Goal: Task Accomplishment & Management: Manage account settings

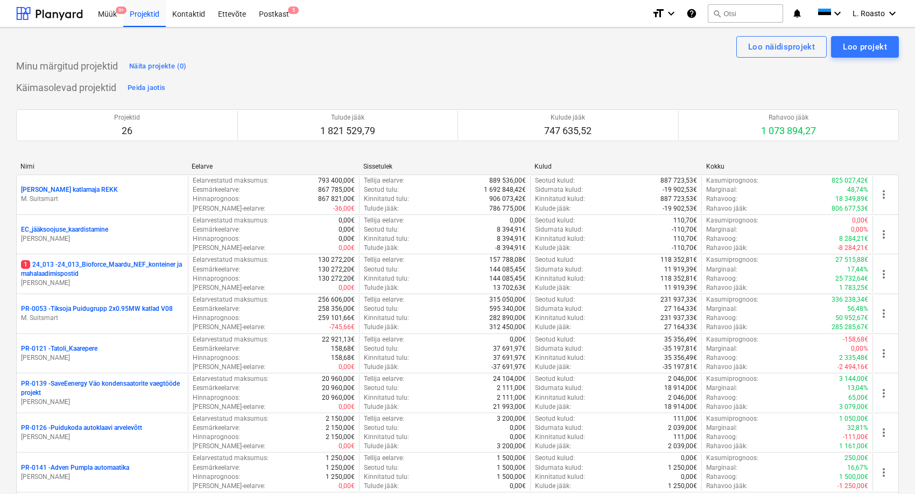
scroll to position [94, 0]
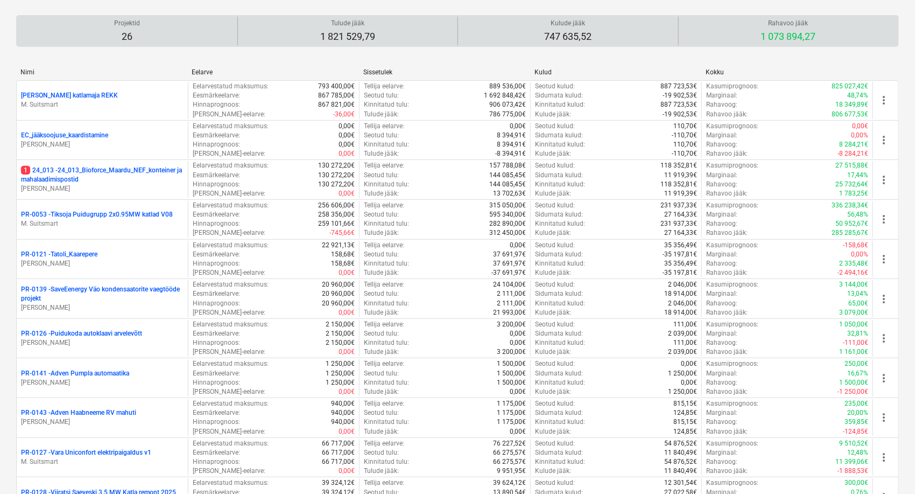
drag, startPoint x: 0, startPoint y: 0, endPoint x: 668, endPoint y: 38, distance: 668.6
click at [668, 38] on div "Kulude jääk 747 635,52" at bounding box center [568, 31] width 212 height 29
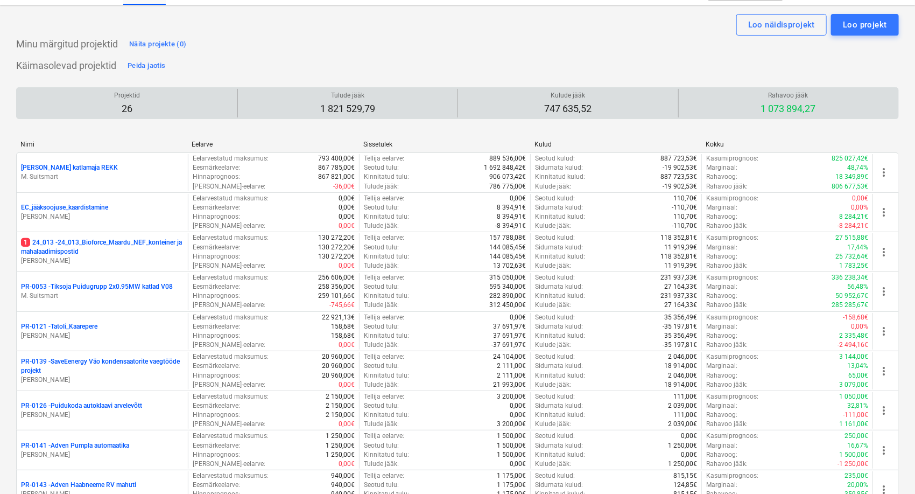
scroll to position [0, 0]
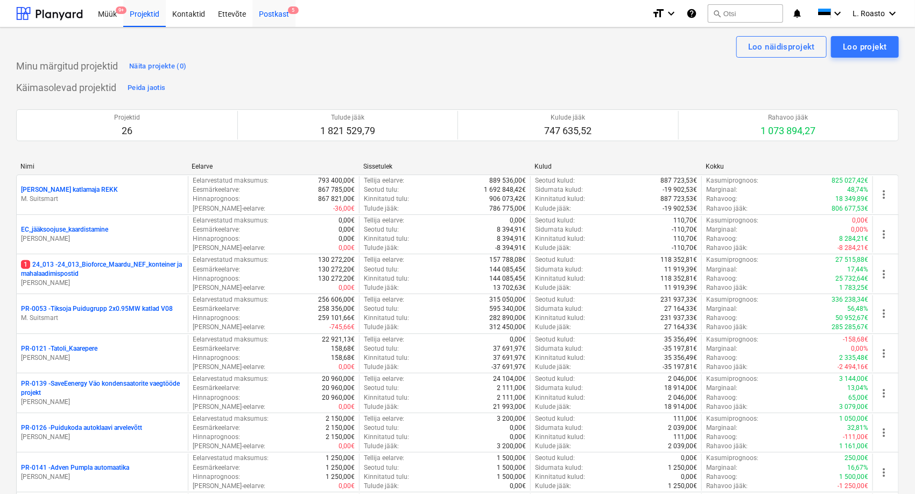
click at [270, 11] on div "Postkast 5" at bounding box center [273, 12] width 43 height 27
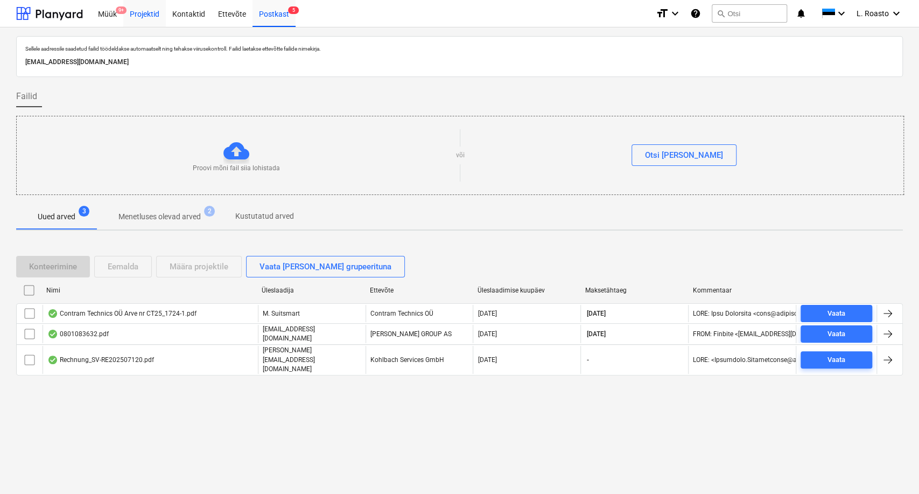
click at [142, 19] on div "Projektid" at bounding box center [144, 12] width 43 height 27
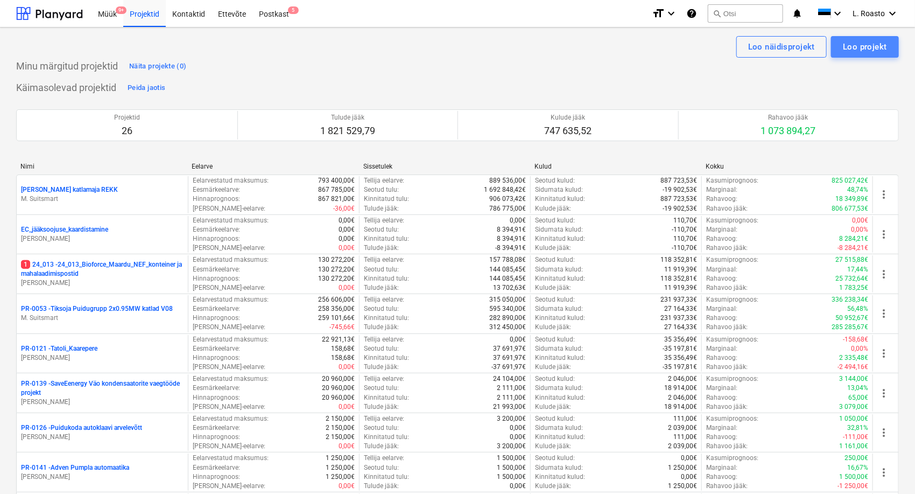
click at [881, 54] on button "Loo projekt" at bounding box center [865, 47] width 68 height 22
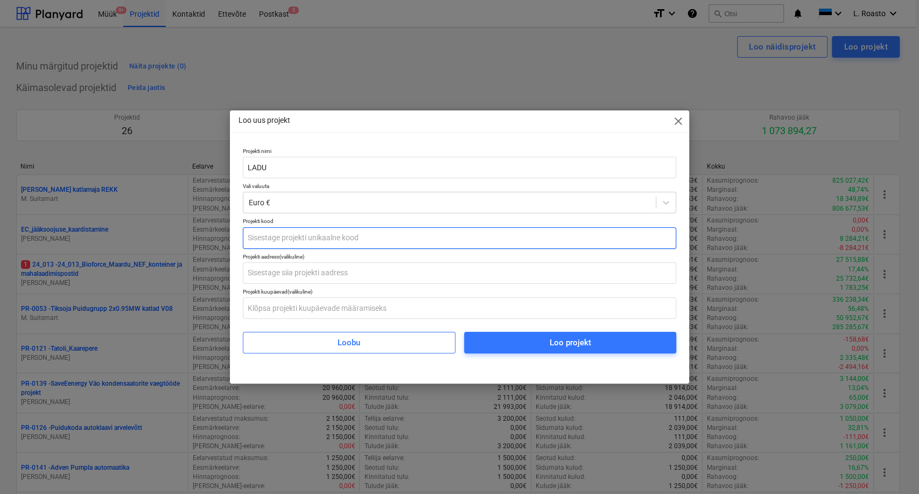
type input "LADU"
click at [277, 241] on input "text" at bounding box center [460, 238] width 434 height 22
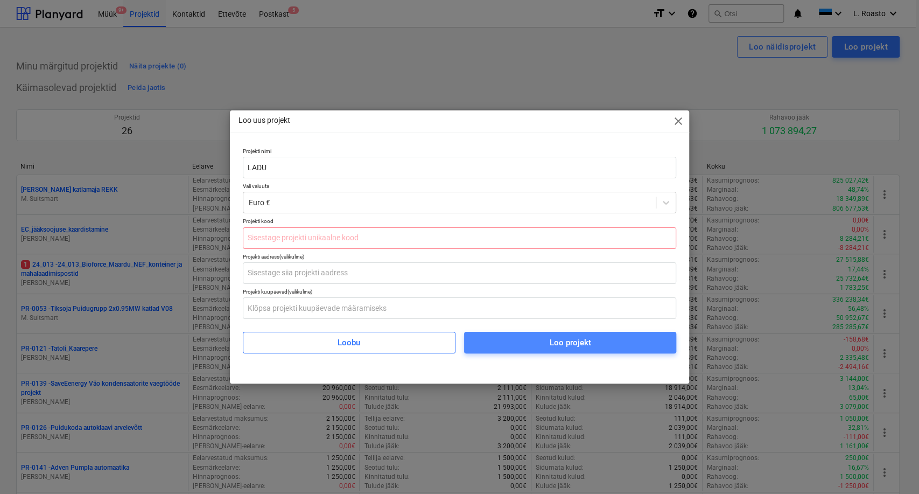
click at [550, 348] on div "Loo projekt" at bounding box center [569, 342] width 41 height 14
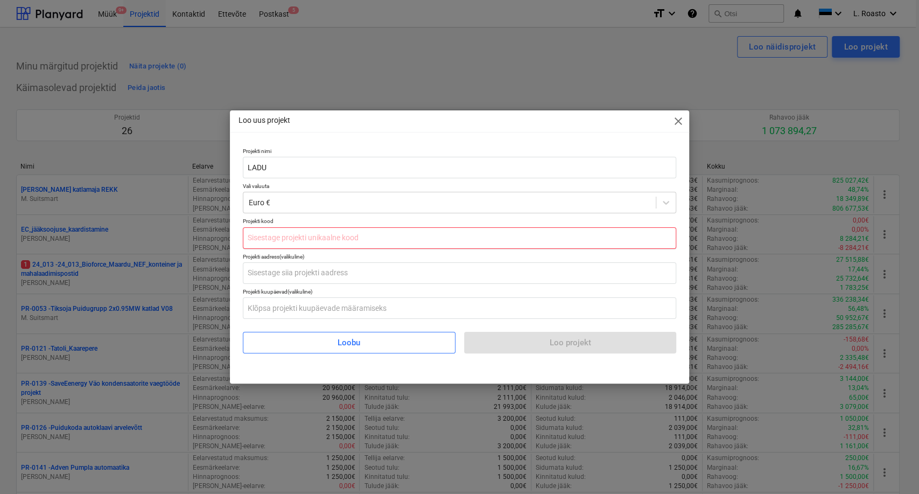
click at [355, 234] on input "text" at bounding box center [460, 238] width 434 height 22
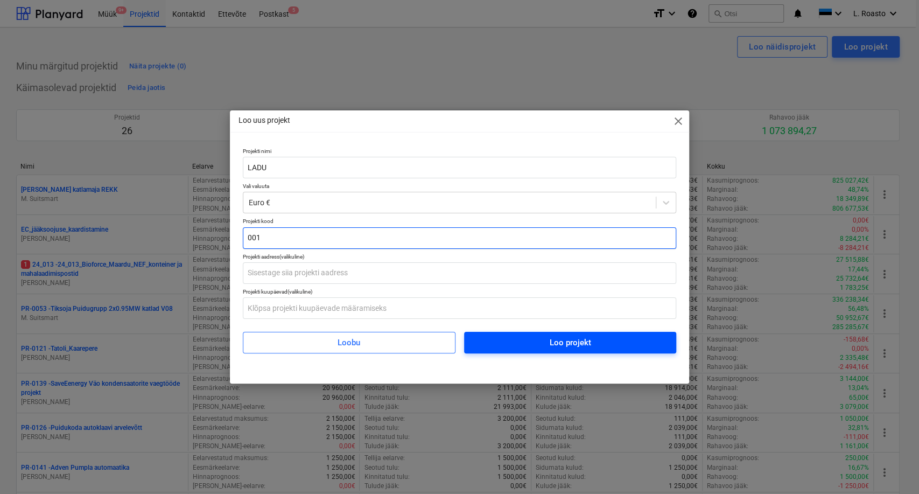
type input "001"
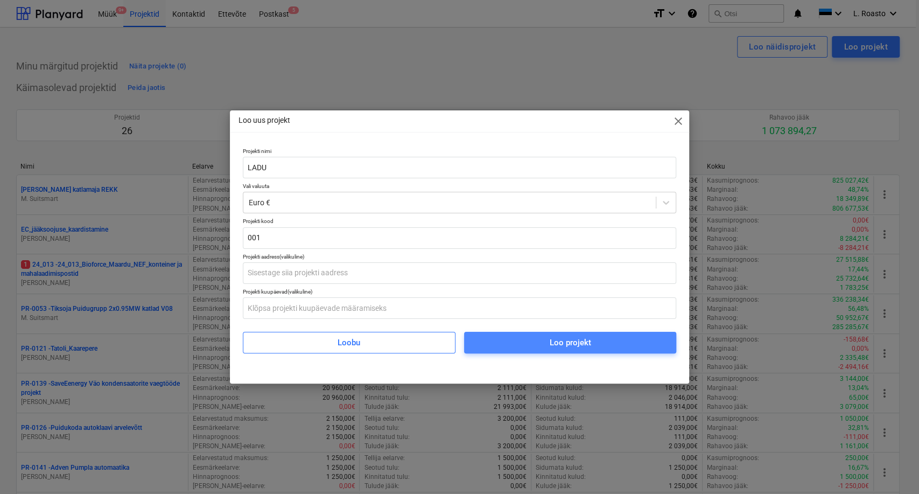
click at [571, 339] on div "Loo projekt" at bounding box center [569, 342] width 41 height 14
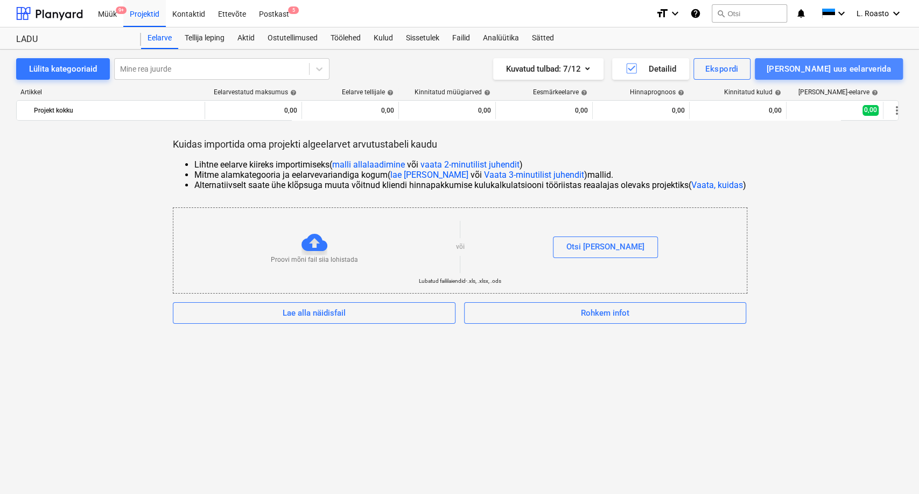
click at [876, 65] on div "[PERSON_NAME] uus eelarverida" at bounding box center [829, 69] width 124 height 14
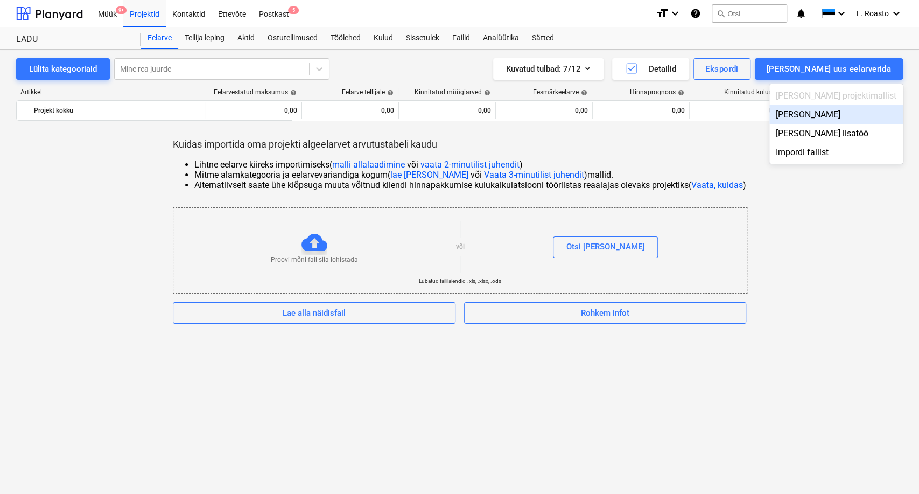
click at [853, 117] on div "[PERSON_NAME]" at bounding box center [836, 114] width 134 height 19
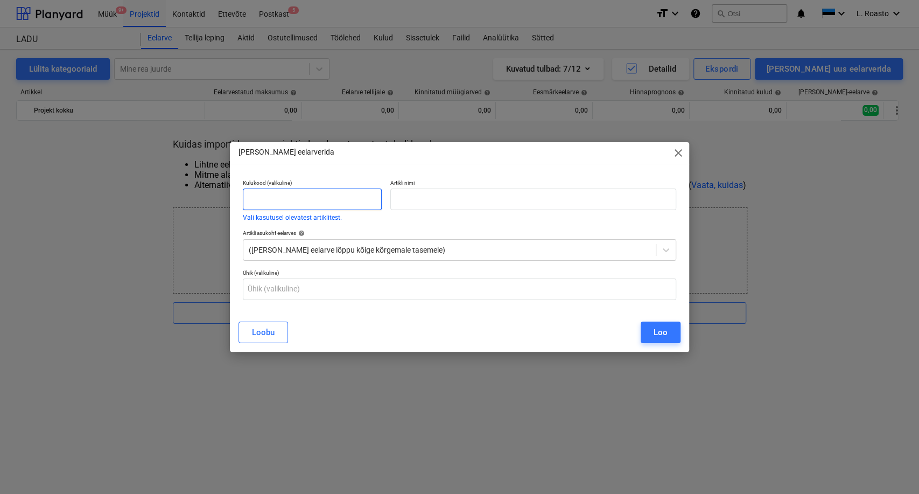
click at [334, 208] on input "text" at bounding box center [312, 199] width 139 height 22
type input "MIKU LADU"
click at [457, 207] on input "text" at bounding box center [533, 199] width 286 height 22
paste input "Full jet nozzle; 1/2HH-29SQ"
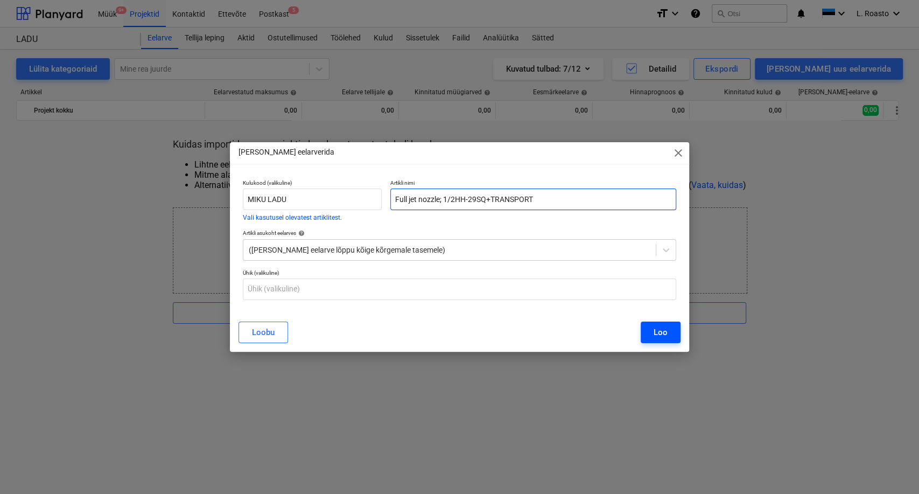
type input "Full jet nozzle; 1/2HH-29SQ+TRANSPORT"
click at [666, 330] on div "Loo" at bounding box center [661, 332] width 14 height 14
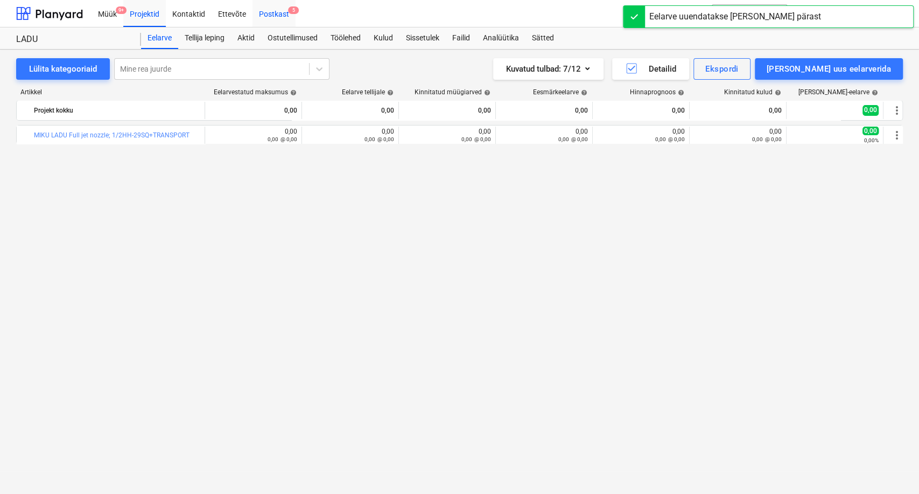
click at [289, 4] on div "Postkast 5" at bounding box center [273, 12] width 43 height 27
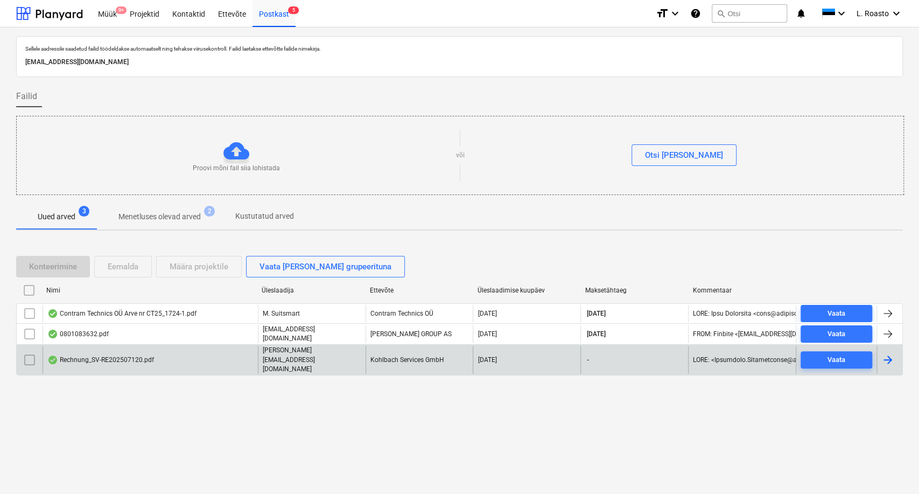
click at [170, 360] on div "Rechnung_SV-RE202507120.pdf" at bounding box center [150, 359] width 215 height 27
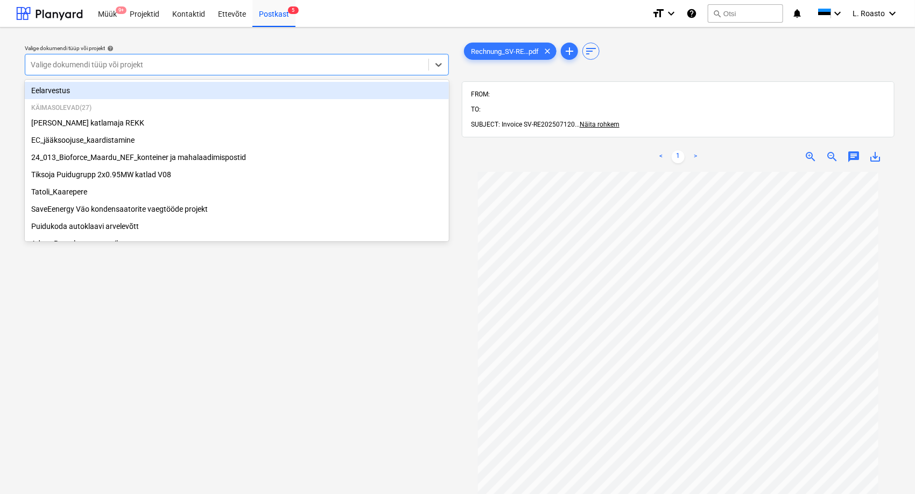
click at [357, 69] on div at bounding box center [227, 64] width 392 height 11
type input "LAD"
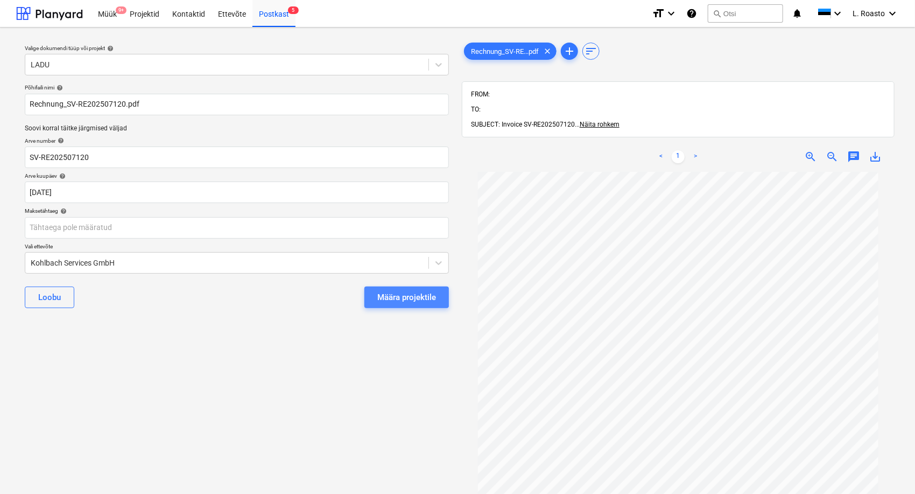
click at [381, 298] on div "Määra projektile" at bounding box center [406, 297] width 59 height 14
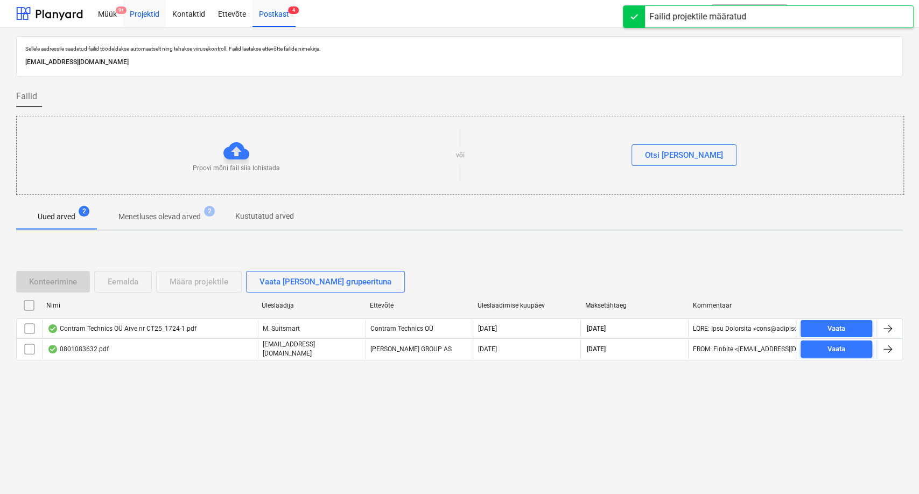
click at [151, 18] on div "Projektid" at bounding box center [144, 12] width 43 height 27
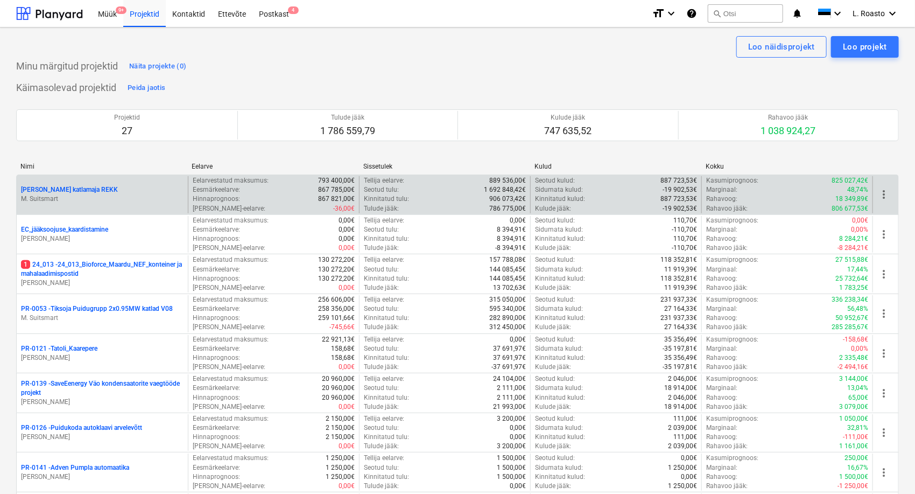
scroll to position [971, 0]
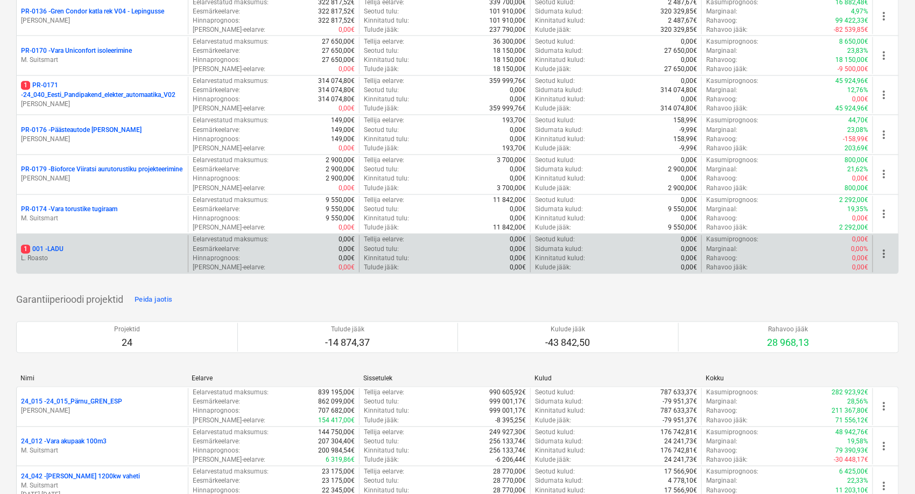
click at [52, 254] on p "L. Roasto" at bounding box center [102, 258] width 163 height 9
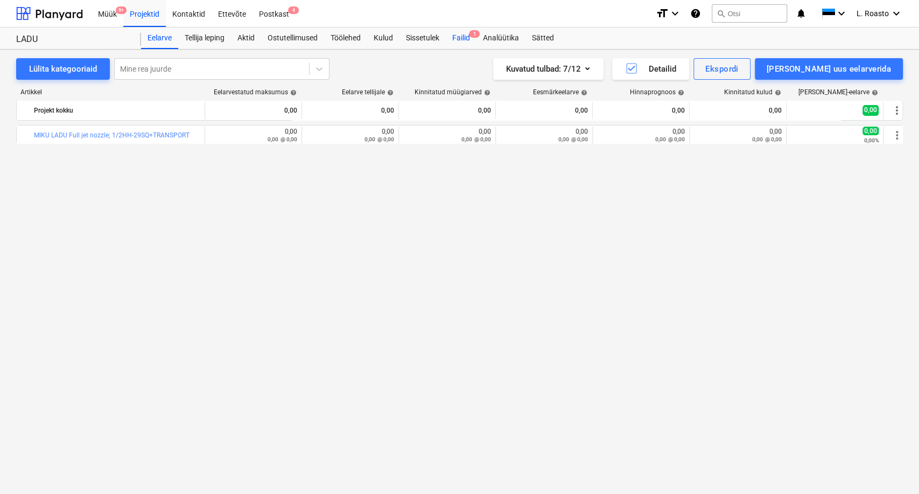
click at [458, 39] on div "Failid 1" at bounding box center [461, 38] width 31 height 22
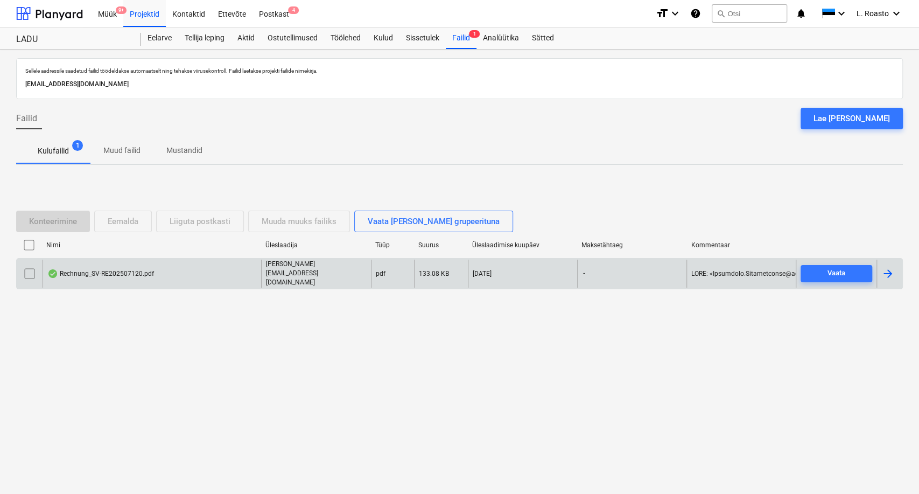
click at [878, 269] on div at bounding box center [889, 272] width 26 height 27
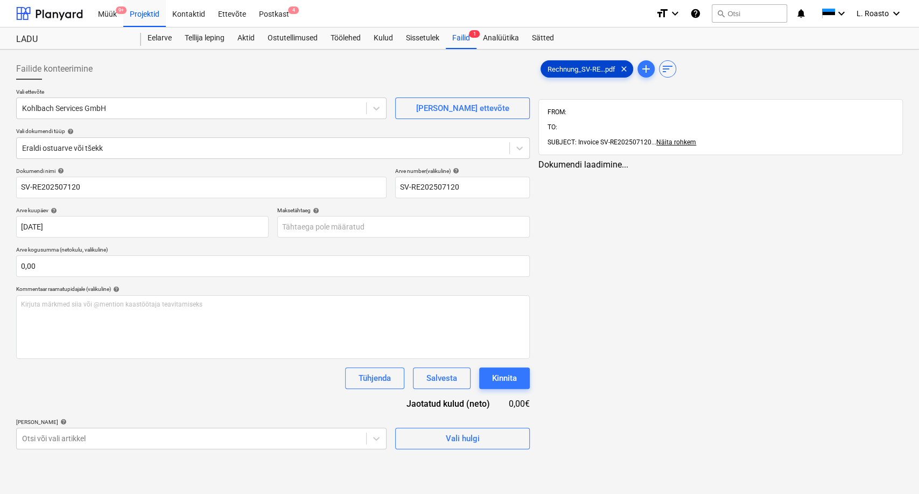
click at [570, 71] on span "Rechnung_SV-RE...pdf" at bounding box center [581, 69] width 81 height 8
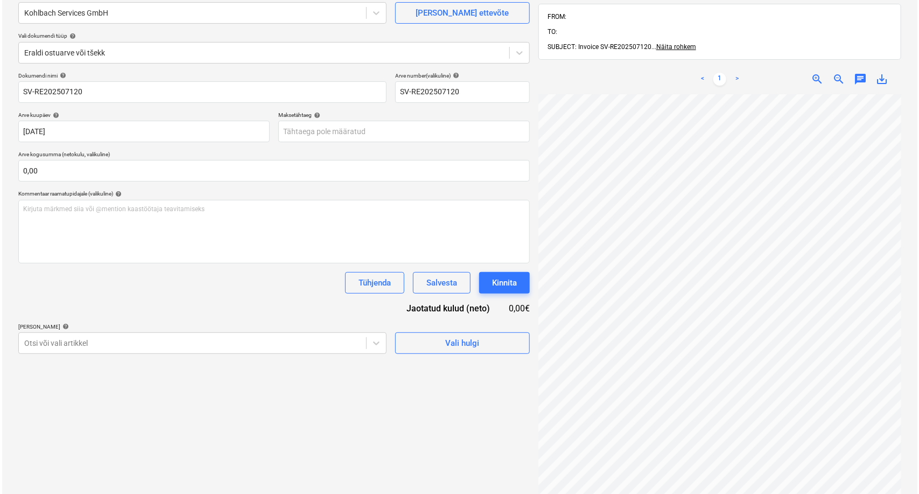
scroll to position [97, 0]
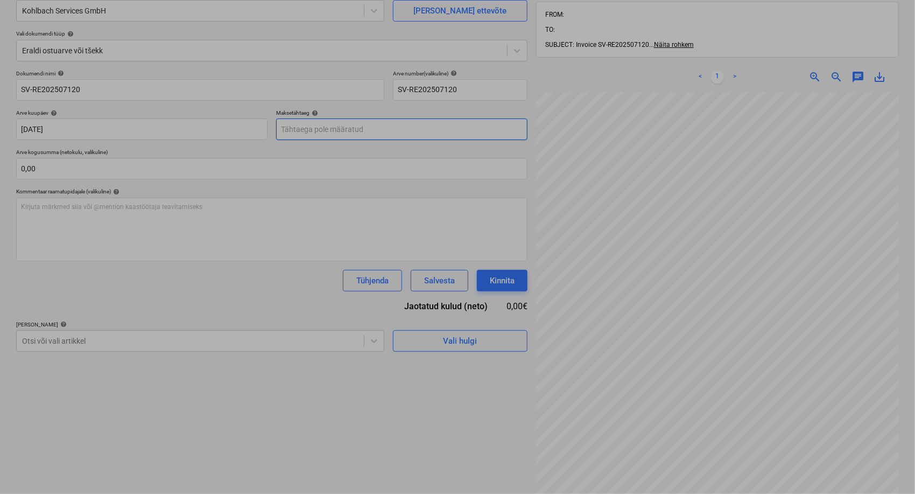
click at [378, 130] on body "Müük 9+ Projektid Kontaktid Ettevõte Postkast 4 format_size keyboard_arrow_down…" at bounding box center [457, 150] width 915 height 494
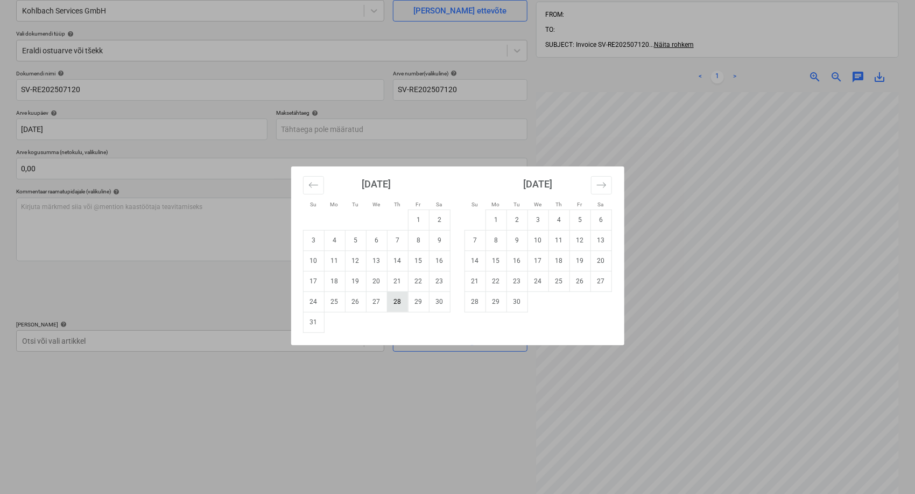
click at [398, 300] on td "28" at bounding box center [397, 301] width 21 height 20
type input "[DATE]"
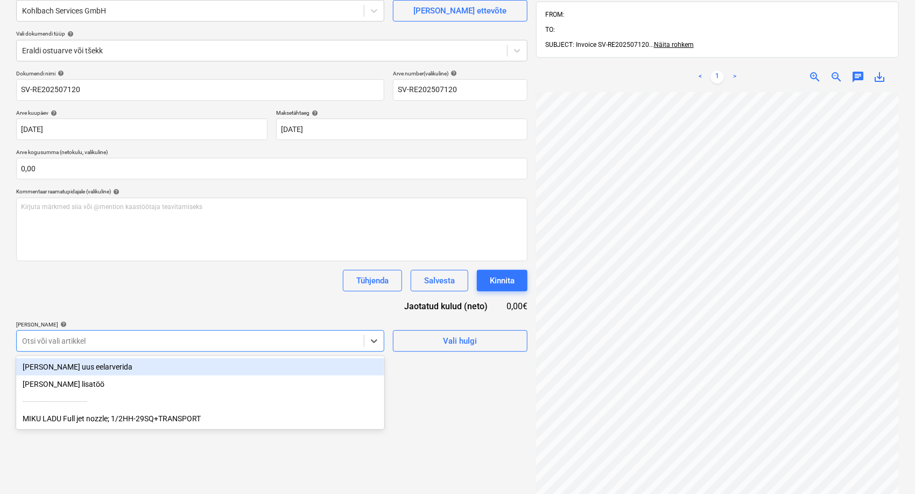
click at [124, 346] on div "Otsi või vali artikkel" at bounding box center [190, 340] width 347 height 15
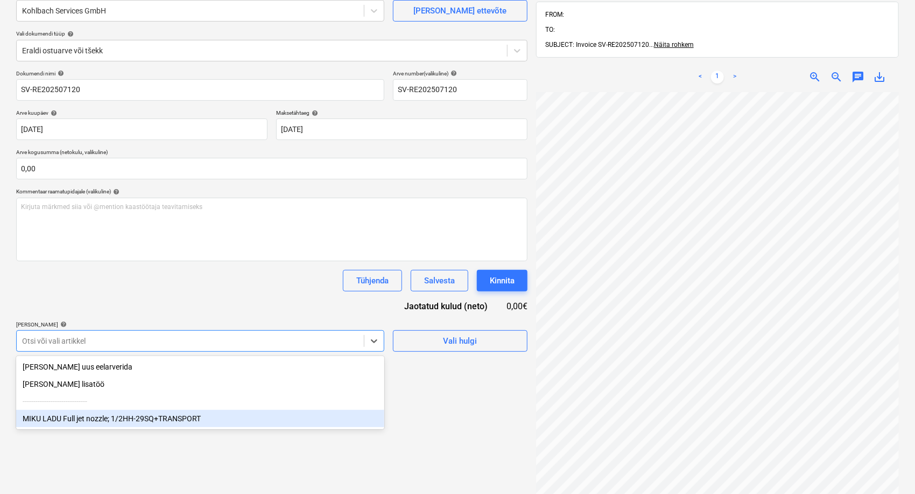
click at [97, 424] on div "MIKU LADU Full jet nozzle; 1/2HH-29SQ+TRANSPORT" at bounding box center [200, 418] width 368 height 17
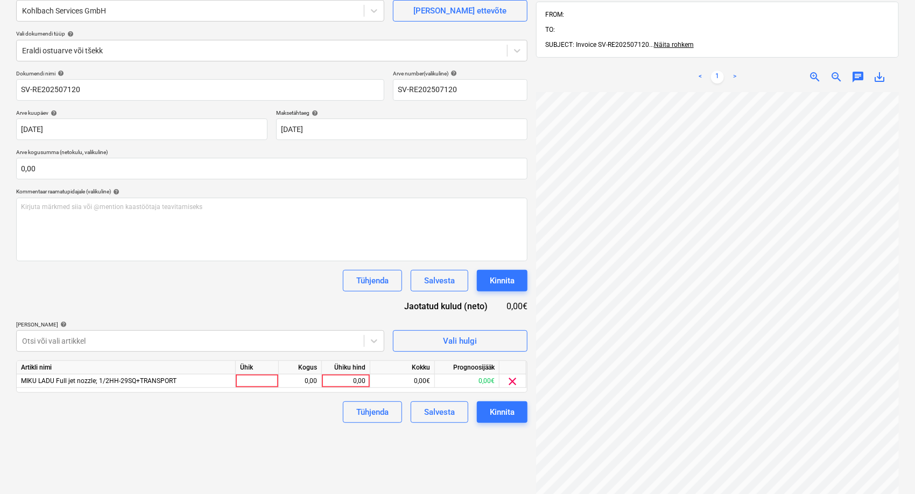
click at [280, 264] on div "Dokumendi nimi help SV-RE202507120 Arve number (valikuline) help SV-RE202507120…" at bounding box center [271, 246] width 511 height 353
click at [350, 380] on div "0,00" at bounding box center [345, 380] width 39 height 13
type input "312,56"
click at [506, 410] on div "Kinnita" at bounding box center [502, 412] width 25 height 14
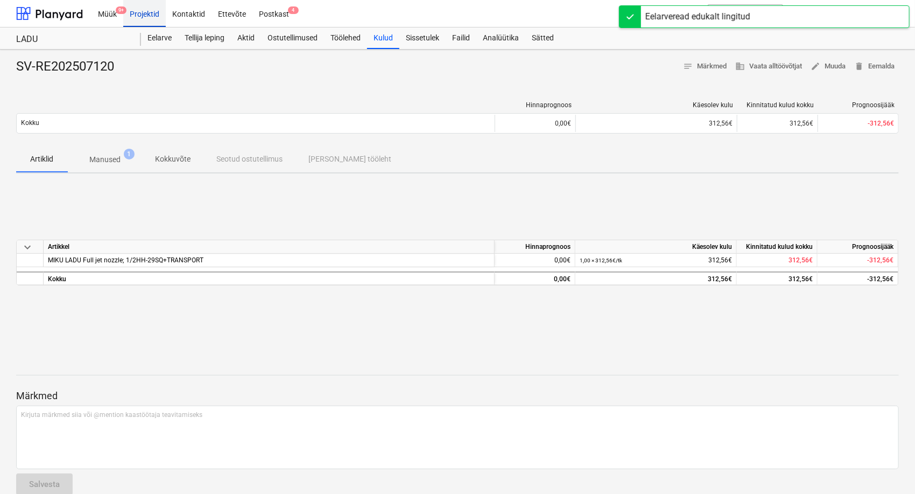
click at [153, 17] on div "Projektid" at bounding box center [144, 12] width 43 height 27
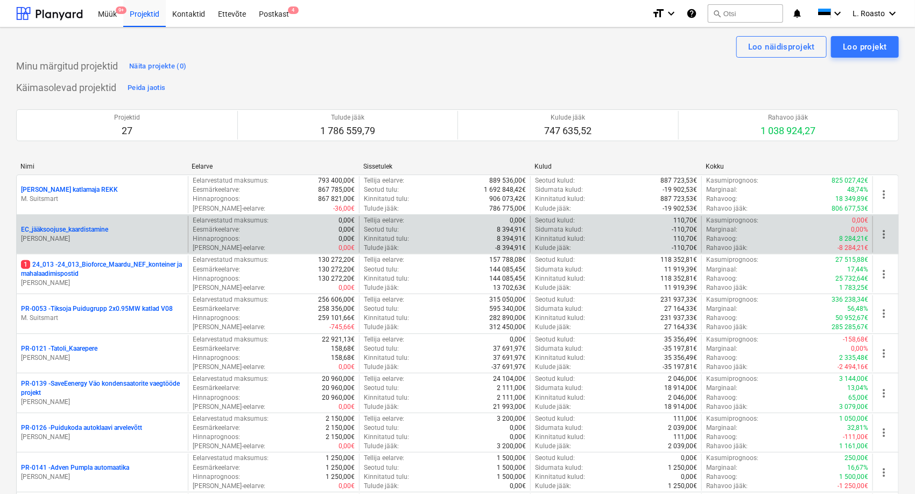
scroll to position [2034, 0]
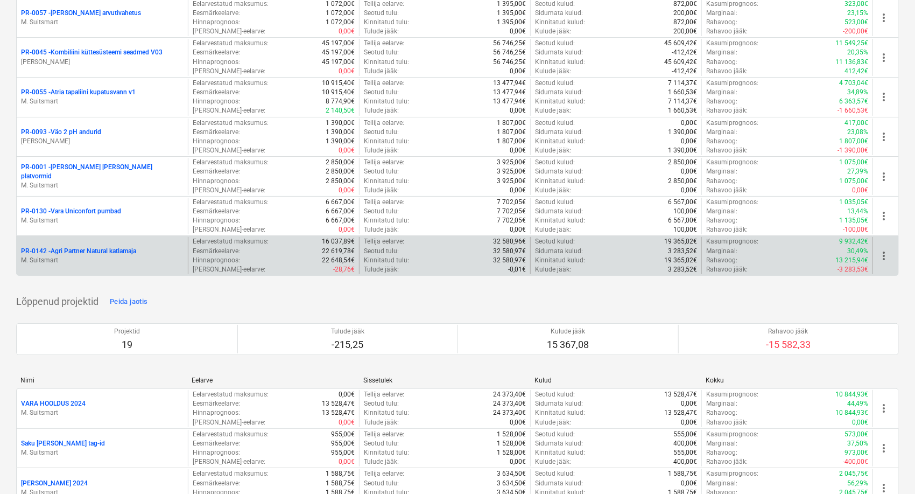
click at [123, 247] on p "PR-0142 - Agri Partner Natural katlamaja" at bounding box center [78, 251] width 115 height 9
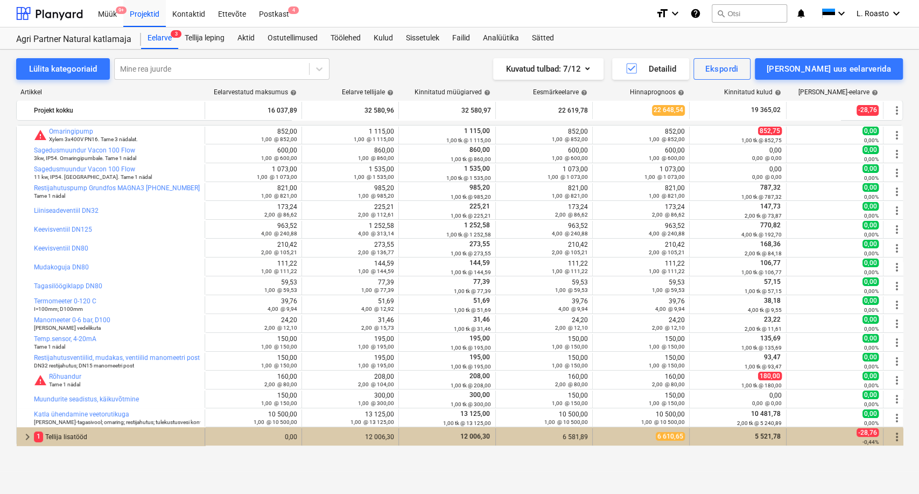
click at [85, 436] on div "1 Tellija lisatööd" at bounding box center [117, 436] width 166 height 17
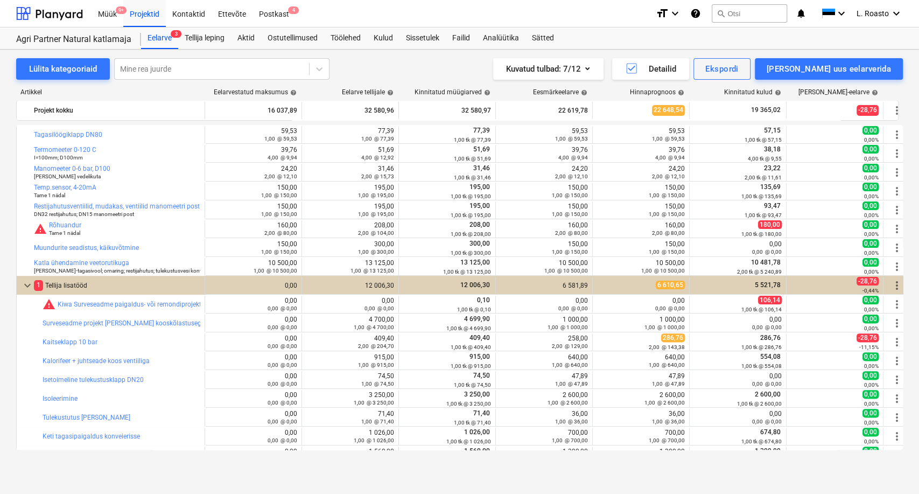
scroll to position [165, 0]
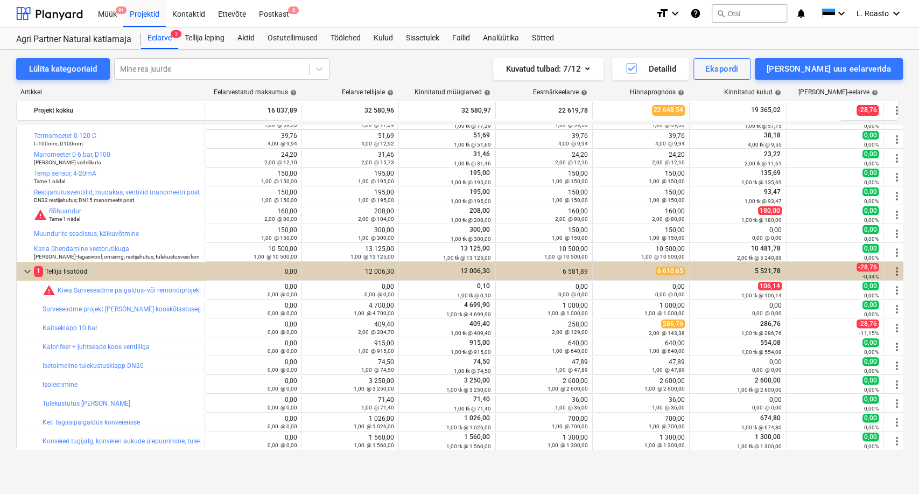
drag, startPoint x: 901, startPoint y: 329, endPoint x: 917, endPoint y: 341, distance: 20.8
click at [915, 341] on div "Lülita kategooriaid Mine rea juurde Kuvatud tulbad : 7/12 Detailid Ekspordi [PE…" at bounding box center [459, 261] width 919 height 422
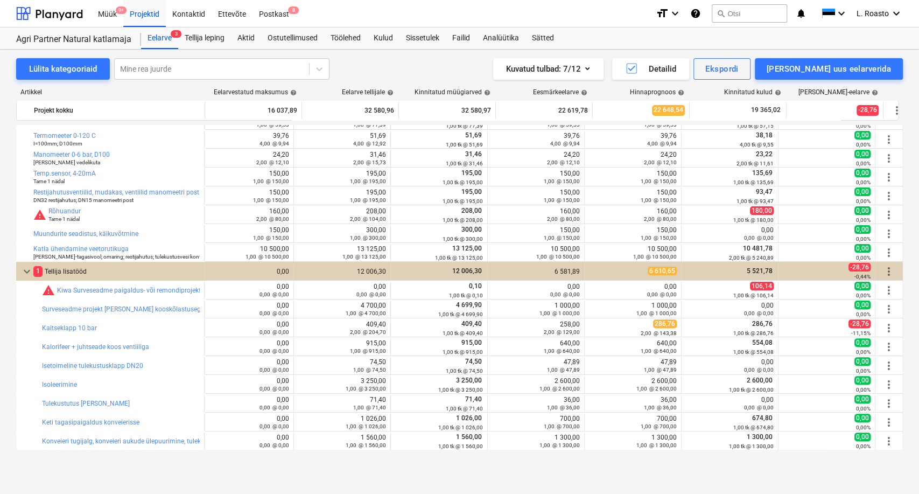
drag, startPoint x: 900, startPoint y: 337, endPoint x: 845, endPoint y: 478, distance: 151.4
click at [845, 478] on div "Lülita kategooriaid Mine rea juurde Kuvatud tulbad : 7/12 Detailid Ekspordi [PE…" at bounding box center [459, 272] width 919 height 444
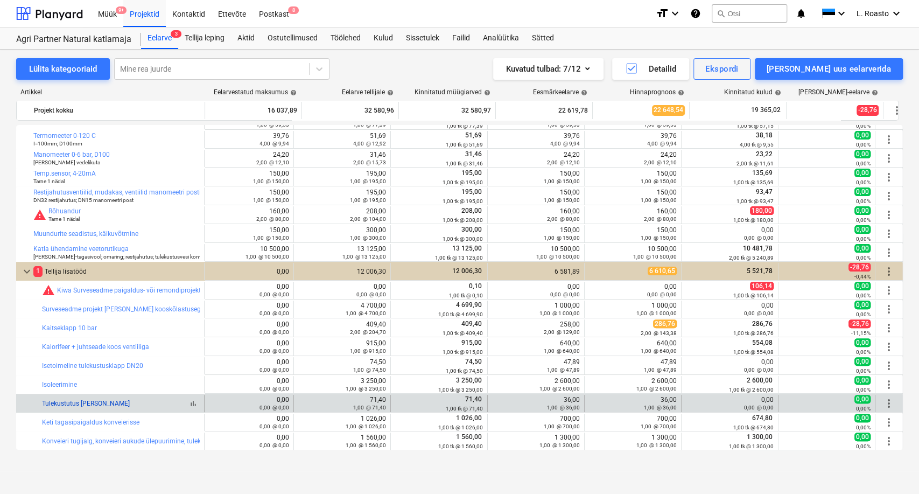
click at [83, 405] on link "Tulekustutus [PERSON_NAME]" at bounding box center [86, 403] width 88 height 8
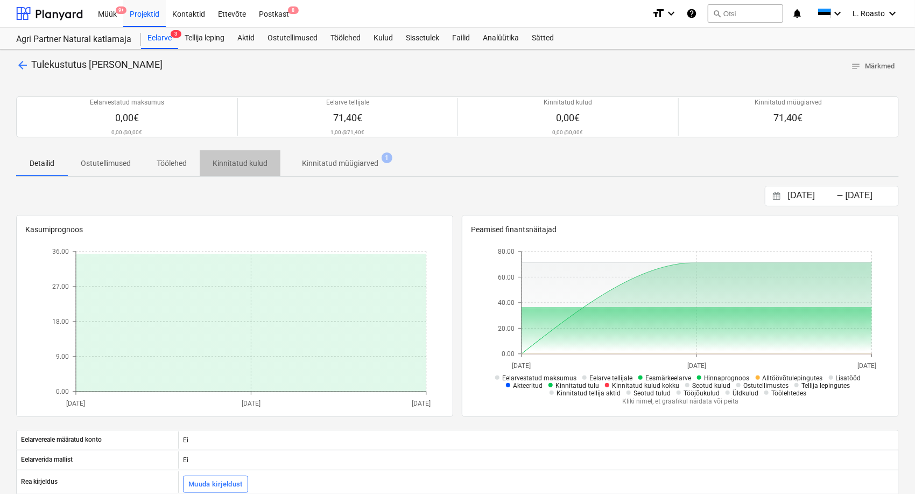
click at [252, 166] on p "Kinnitatud kulud" at bounding box center [240, 163] width 55 height 11
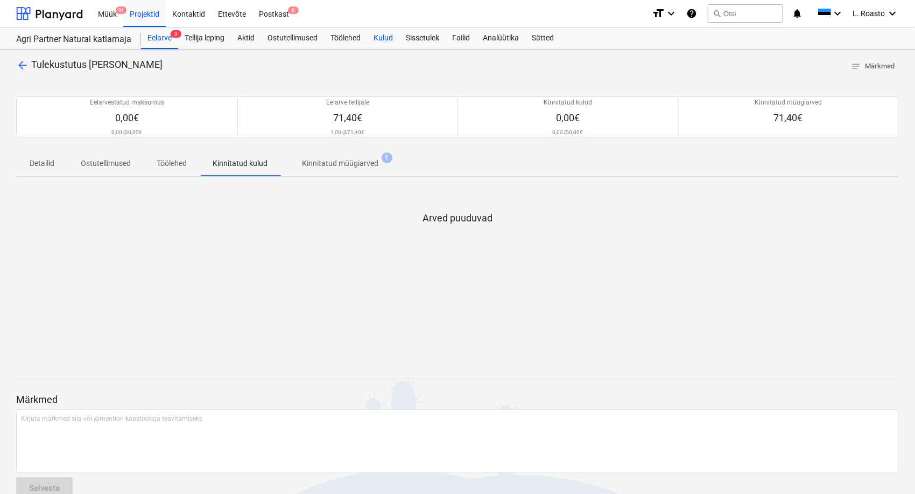
click at [396, 37] on div "Kulud" at bounding box center [383, 38] width 32 height 22
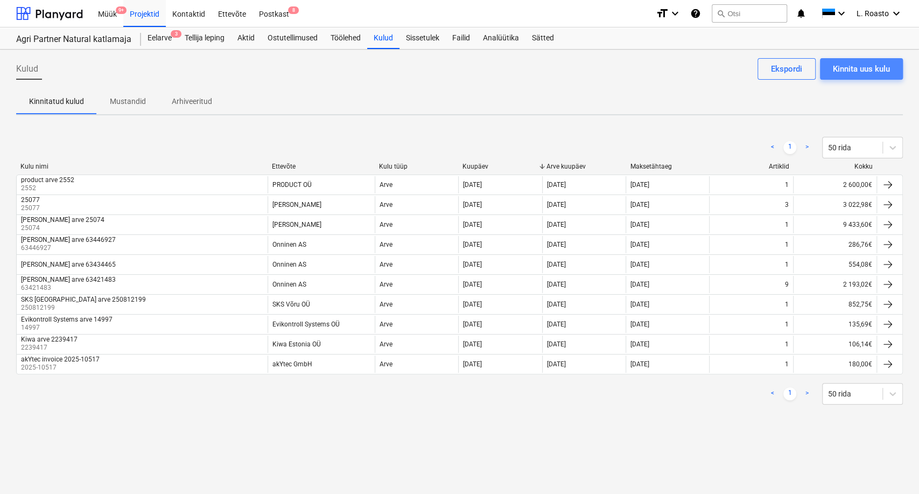
click at [865, 70] on div "Kinnita uus kulu" at bounding box center [861, 69] width 57 height 14
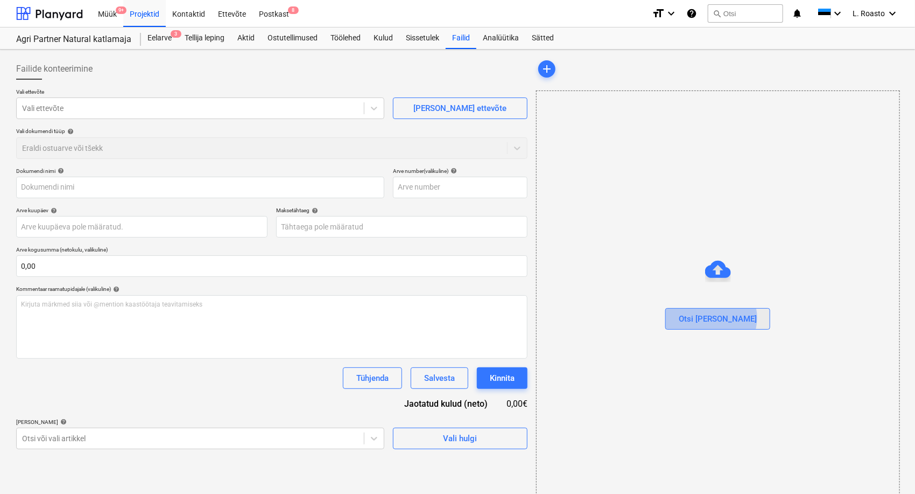
click at [734, 317] on div "Otsi [PERSON_NAME]" at bounding box center [718, 319] width 78 height 14
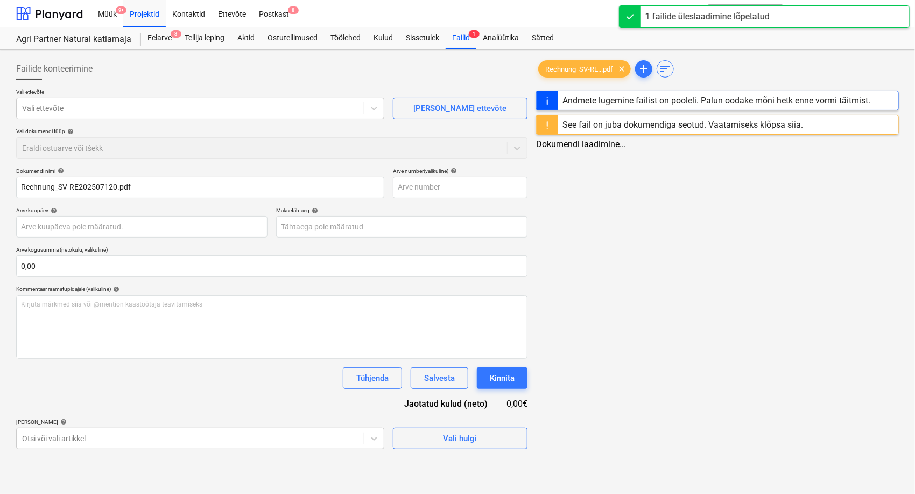
type input "Rechnung_SV-RE202507120.pdf"
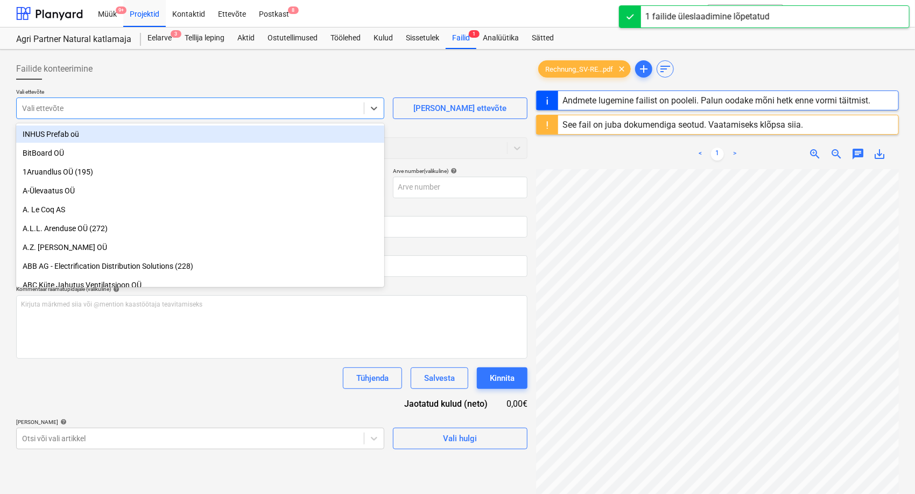
click at [221, 109] on div at bounding box center [190, 108] width 336 height 11
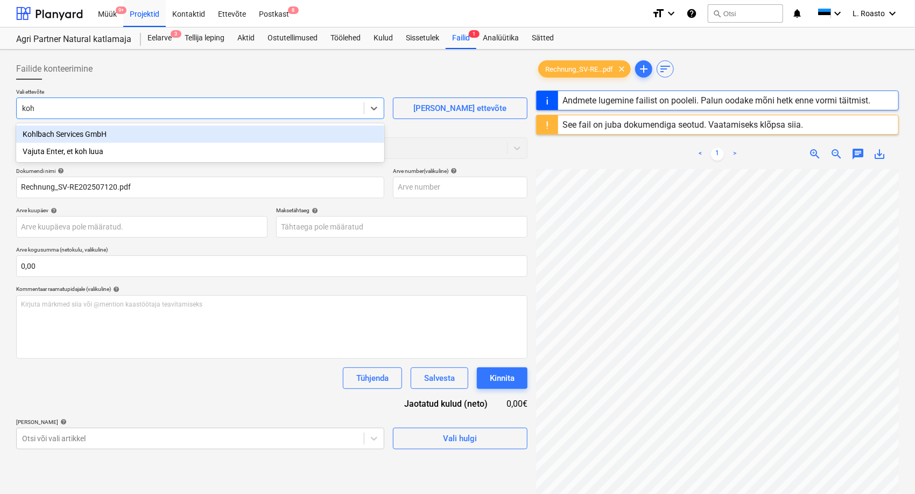
type input "[PERSON_NAME]"
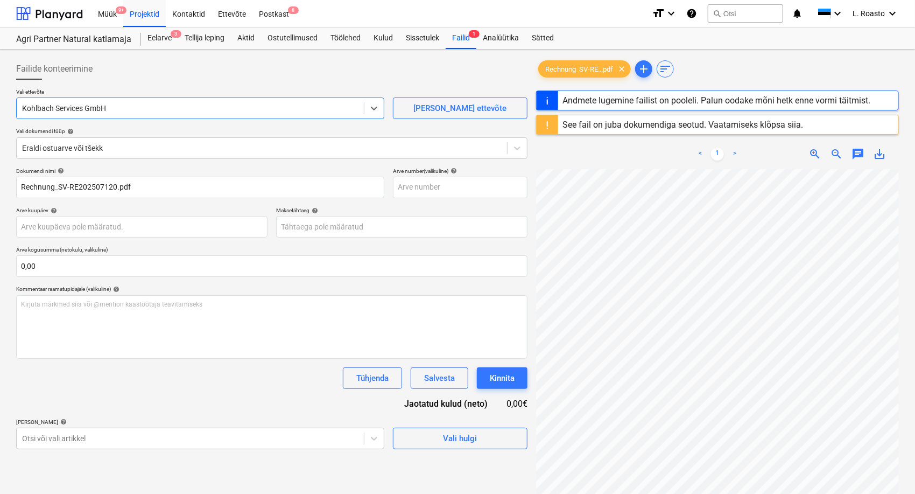
type input "SV-RE202507120"
type input "[DATE]"
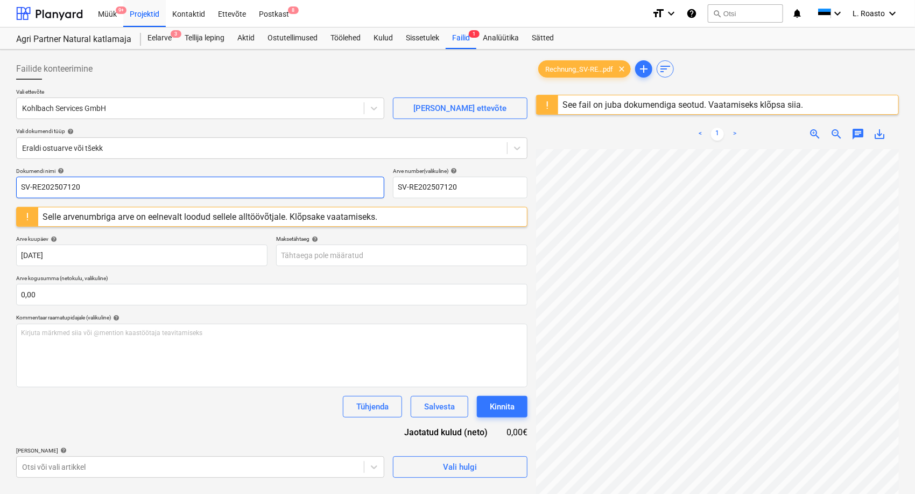
click at [22, 191] on input "SV-RE202507120" at bounding box center [200, 188] width 368 height 22
type input "[PERSON_NAME] SV-RE202507120"
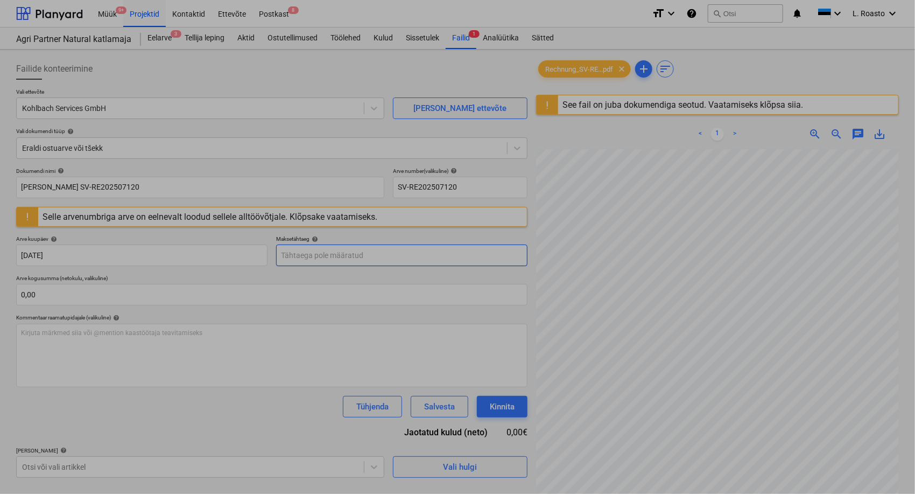
click at [334, 257] on body "Müük 9+ Projektid Kontaktid Ettevõte Postkast 8 format_size keyboard_arrow_down…" at bounding box center [457, 247] width 915 height 494
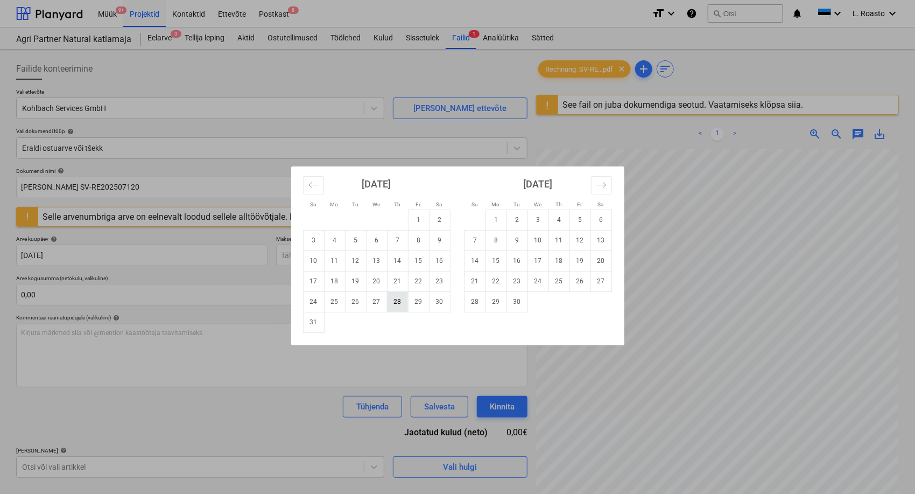
click at [396, 303] on td "28" at bounding box center [397, 301] width 21 height 20
type input "[DATE]"
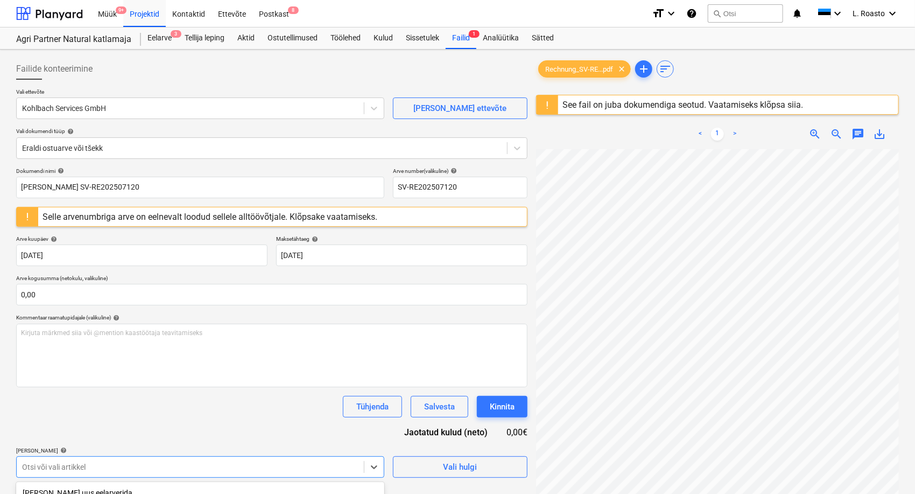
scroll to position [151, 0]
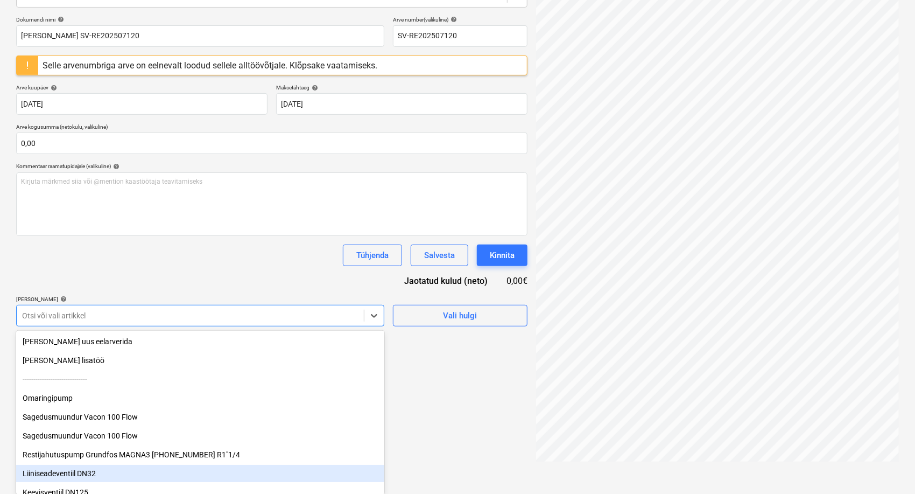
click at [180, 342] on body "Müük 9+ Projektid Kontaktid Ettevõte Postkast 8 format_size keyboard_arrow_down…" at bounding box center [457, 96] width 915 height 494
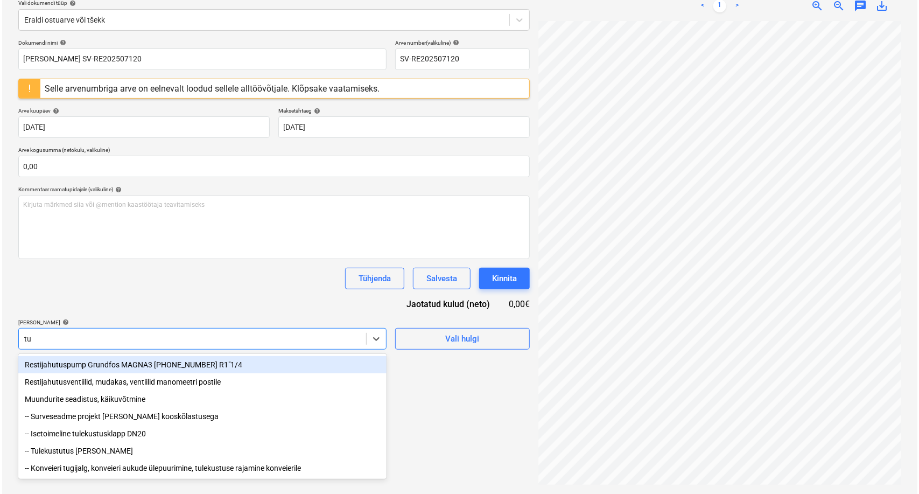
scroll to position [128, 0]
type input "tul"
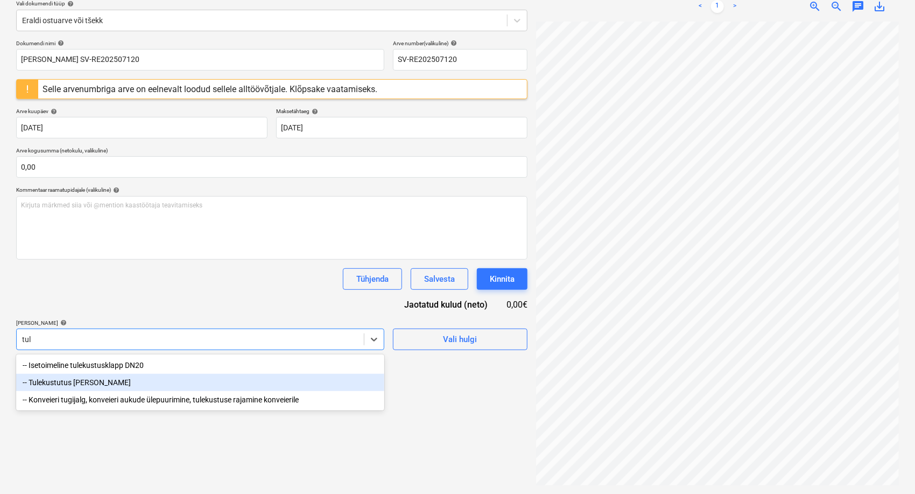
click at [109, 384] on div "-- Tulekustutus [PERSON_NAME]" at bounding box center [200, 382] width 368 height 17
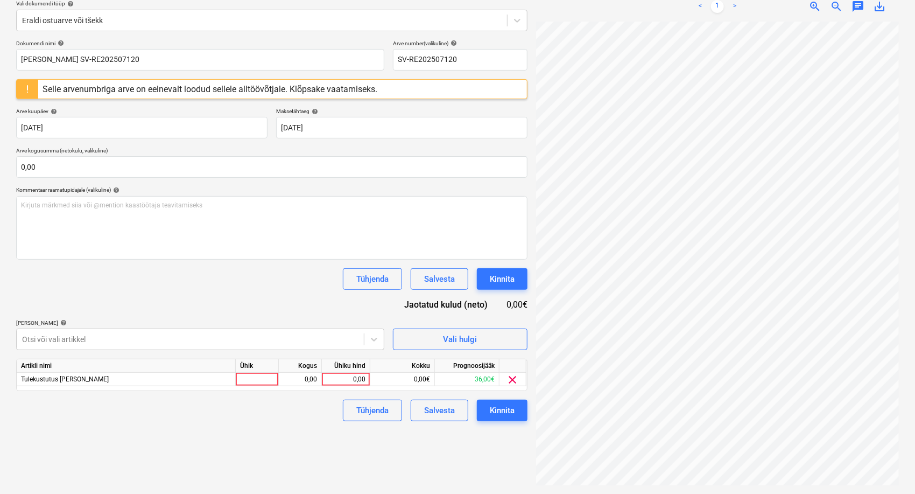
click at [220, 294] on div "Dokumendi nimi help [PERSON_NAME] SV-RE202507120 Arve number (valikuline) help …" at bounding box center [271, 230] width 511 height 381
click at [347, 383] on div "0,00" at bounding box center [345, 379] width 39 height 13
type input "34,73"
click at [394, 440] on div "Failide konteerimine Vali ettevõte Kohlbach Services GmbH [PERSON_NAME] uus ett…" at bounding box center [272, 208] width 520 height 564
click at [501, 410] on div "Kinnita" at bounding box center [502, 410] width 25 height 14
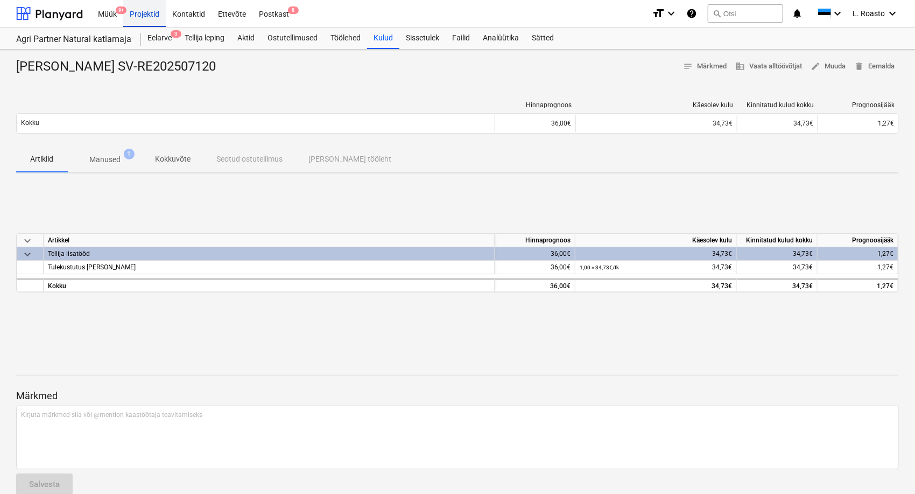
click at [156, 10] on div "Projektid" at bounding box center [144, 12] width 43 height 27
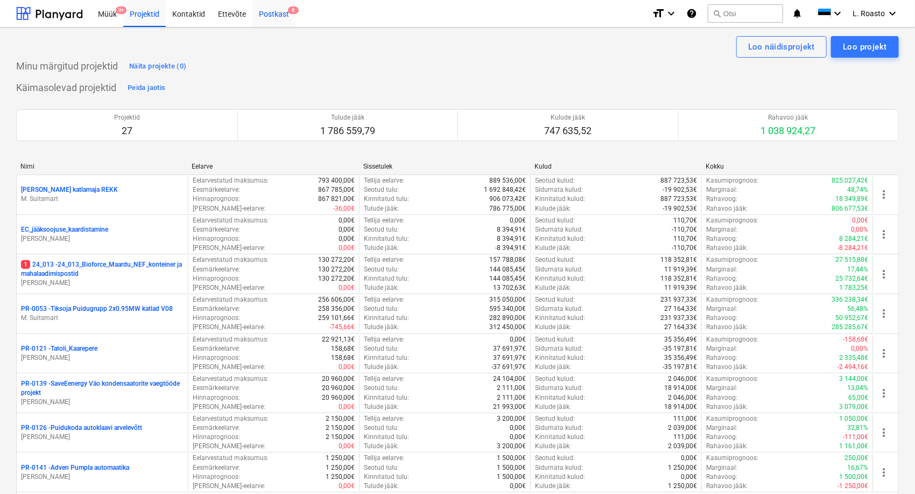
click at [272, 8] on div "Postkast 8" at bounding box center [273, 12] width 43 height 27
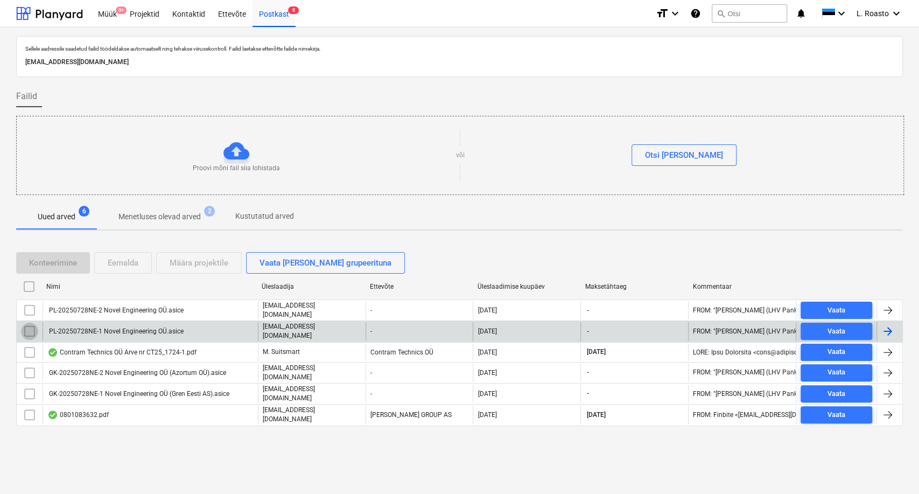
click at [30, 325] on input "checkbox" at bounding box center [29, 330] width 17 height 17
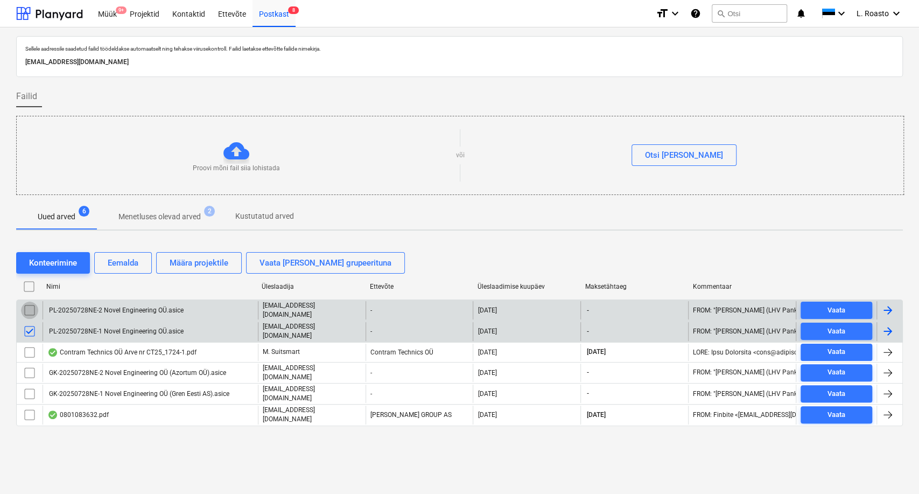
click at [30, 313] on input "checkbox" at bounding box center [29, 309] width 17 height 17
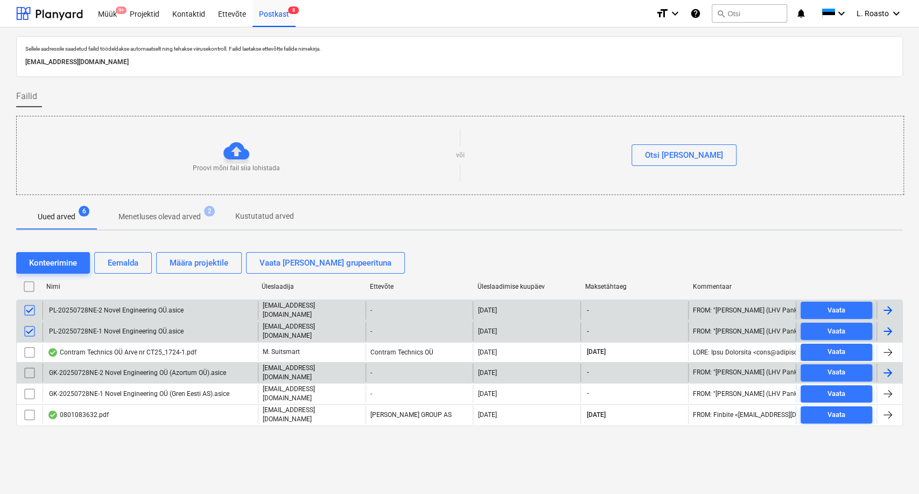
click at [28, 367] on input "checkbox" at bounding box center [29, 372] width 17 height 17
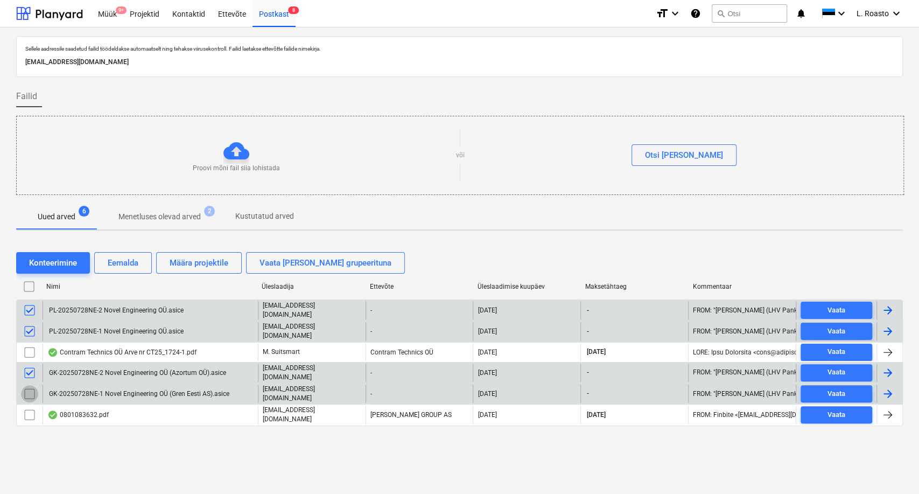
click at [33, 393] on input "checkbox" at bounding box center [29, 393] width 17 height 17
click at [138, 266] on div "Eemalda" at bounding box center [123, 263] width 31 height 14
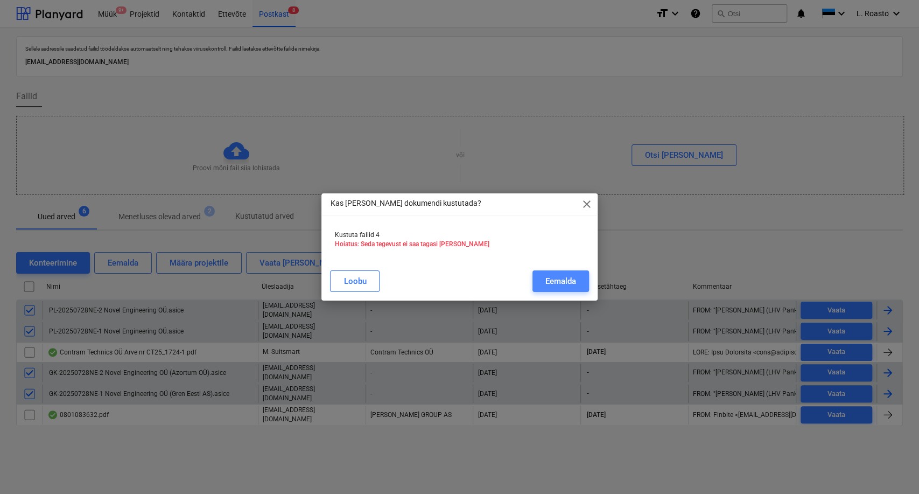
click at [556, 279] on div "Eemalda" at bounding box center [560, 281] width 31 height 14
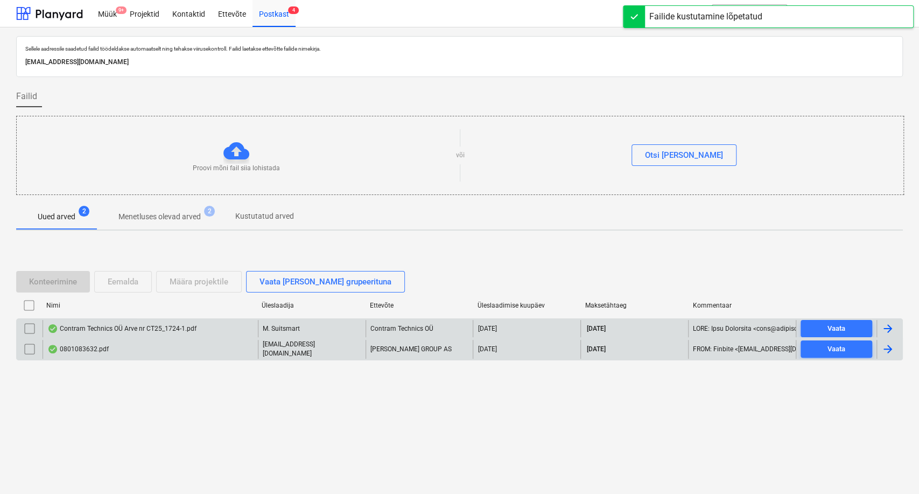
click at [357, 221] on div "Uued arved 2 Menetluses olevad arved 2 Kustutatud arved" at bounding box center [459, 217] width 887 height 26
click at [874, 13] on div "Märkmete laadimine ebaõnnestus" at bounding box center [768, 11] width 291 height 23
click at [892, 17] on div "Märkmete laadimine ebaõnnestus" at bounding box center [768, 11] width 291 height 23
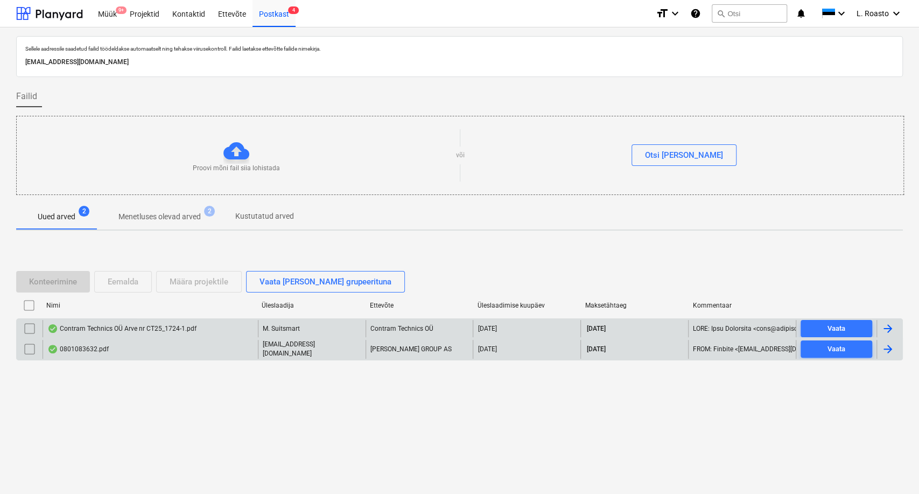
click at [888, 13] on div "Märkmete laadimine ebaõnnestus" at bounding box center [768, 11] width 291 height 23
click at [884, 8] on div "Märkmete laadimine ebaõnnestus" at bounding box center [768, 11] width 291 height 23
click at [900, 16] on div "Märkmete laadimine ebaõnnestus" at bounding box center [768, 11] width 291 height 23
click at [873, 12] on div "Märkmete laadimine ebaõnnestus" at bounding box center [768, 11] width 291 height 23
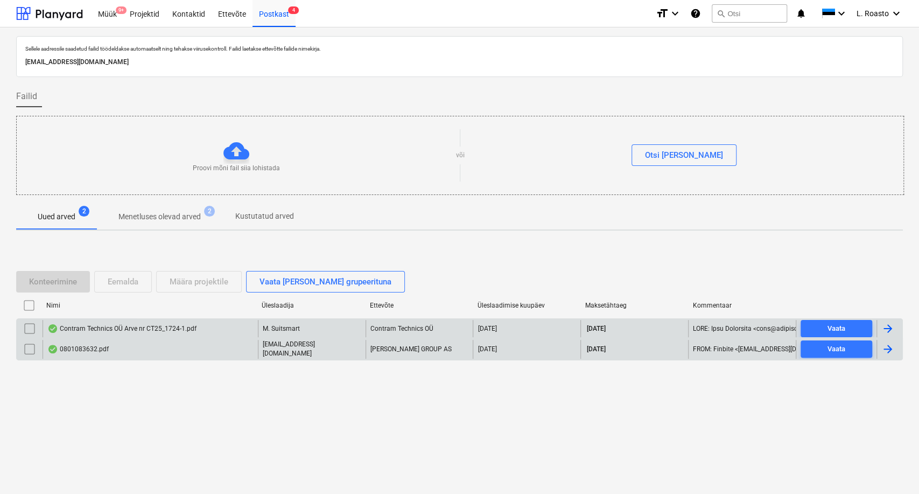
click at [873, 12] on div "Märkmete laadimine ebaõnnestus" at bounding box center [768, 11] width 291 height 23
click at [50, 13] on div at bounding box center [49, 13] width 67 height 27
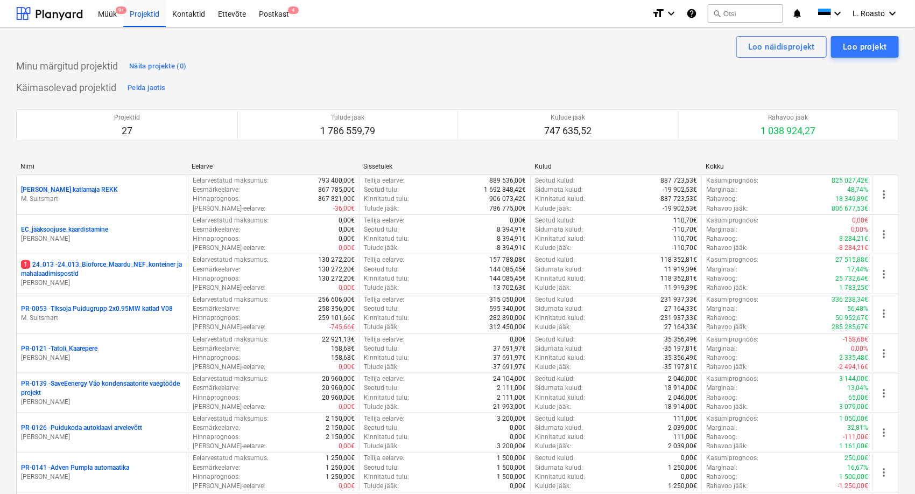
click at [887, 10] on div "Märkmete laadimine ebaõnnestus" at bounding box center [764, 11] width 291 height 23
click at [893, 14] on div "Märkmete laadimine ebaõnnestus" at bounding box center [764, 11] width 291 height 23
click at [881, 9] on div "Märkmete laadimine ebaõnnestus" at bounding box center [764, 11] width 291 height 23
click at [750, 14] on div "Märkmete laadimine ebaõnnestus" at bounding box center [710, 11] width 129 height 13
click at [271, 18] on div "Postkast 4" at bounding box center [273, 12] width 43 height 27
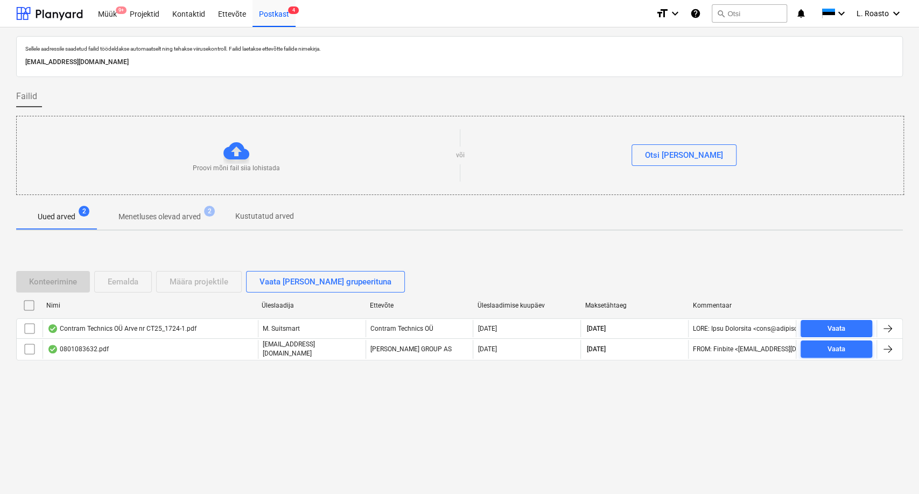
click at [870, 9] on div "Märkmete laadimine ebaõnnestus" at bounding box center [768, 11] width 291 height 23
click at [228, 12] on div "Ettevõte" at bounding box center [232, 12] width 41 height 27
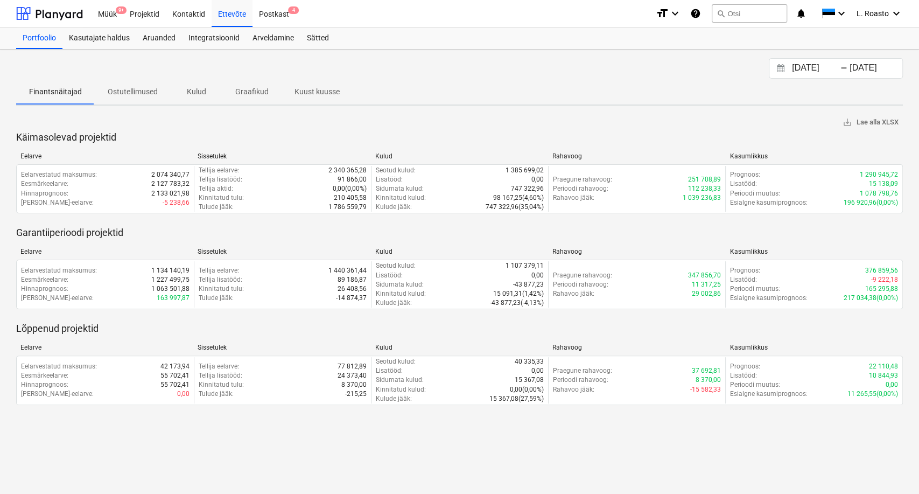
click at [872, 10] on div "Märkmete laadimine ebaõnnestus" at bounding box center [768, 11] width 291 height 23
click at [161, 10] on div "Projektid" at bounding box center [144, 12] width 43 height 27
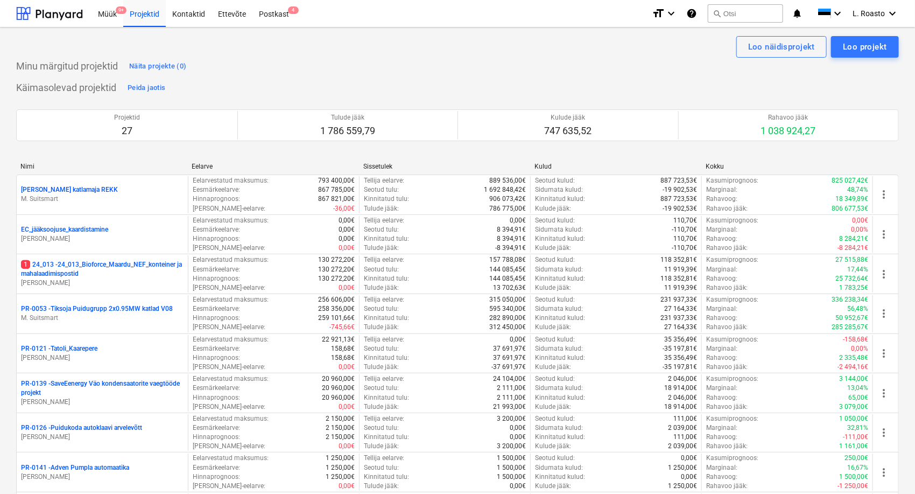
click at [858, 12] on div "Märkmete laadimine ebaõnnestus" at bounding box center [764, 11] width 291 height 23
click at [893, 14] on div "Märkmete laadimine ebaõnnestus" at bounding box center [764, 11] width 291 height 23
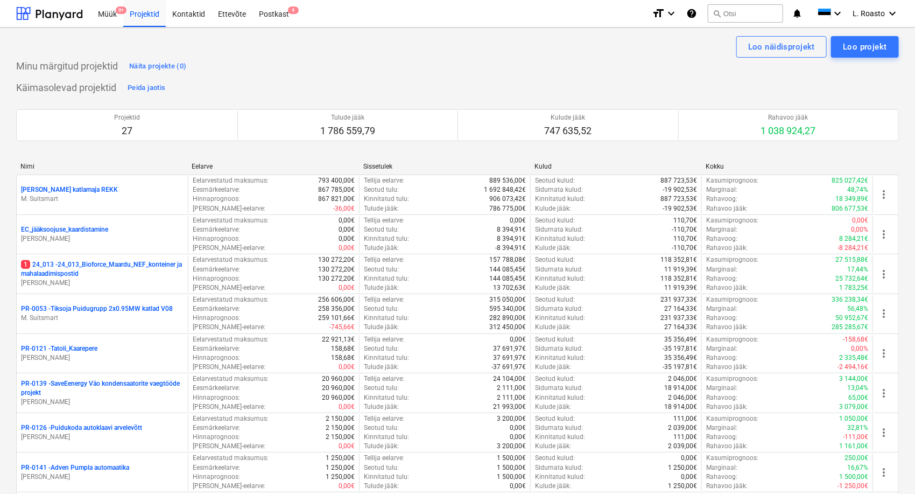
click at [893, 14] on div "Märkmete laadimine ebaõnnestus" at bounding box center [764, 11] width 291 height 23
click at [872, 17] on span "L. Roasto" at bounding box center [869, 13] width 32 height 9
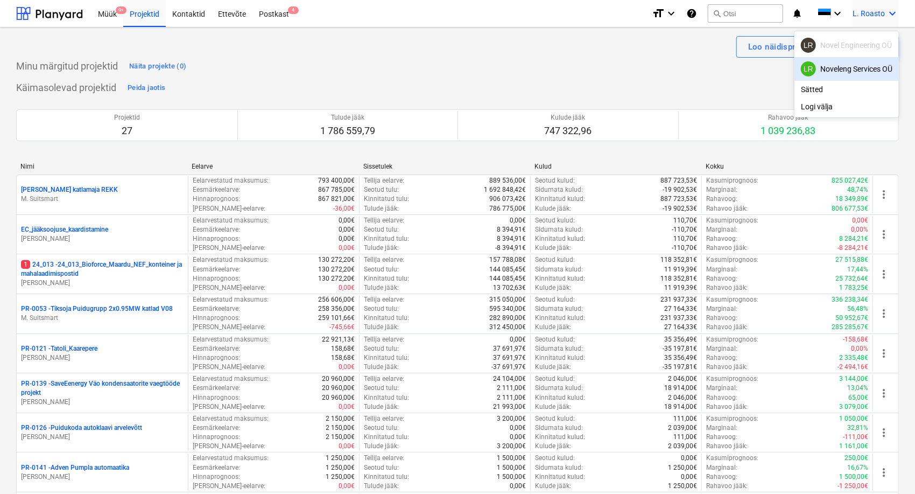
click at [837, 70] on div "LR Noveleng Services OÜ" at bounding box center [847, 68] width 92 height 15
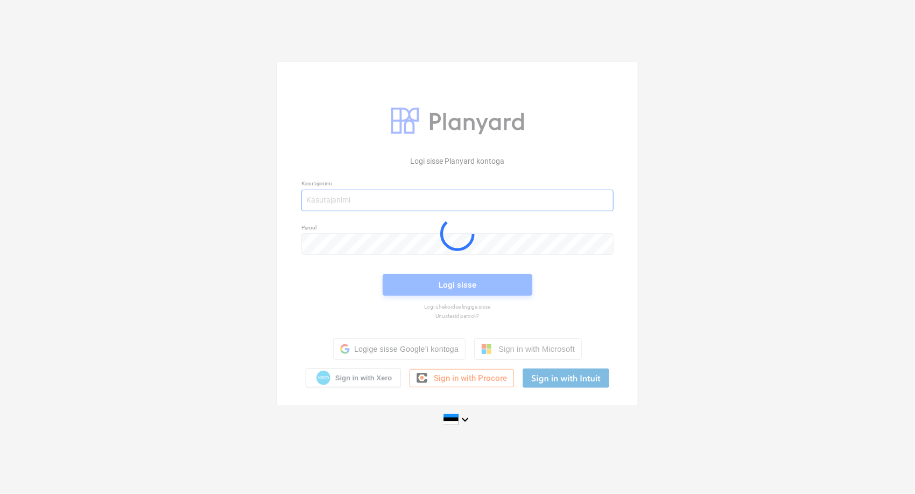
type input "liisa@noveleng.eu"
